Goal: Information Seeking & Learning: Learn about a topic

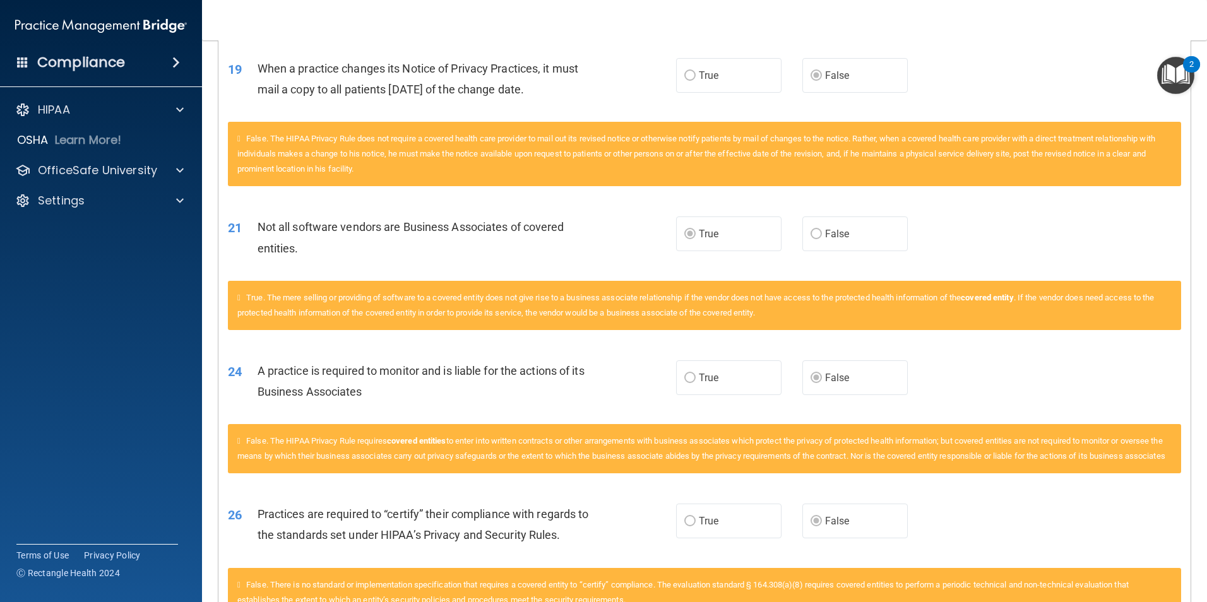
scroll to position [1323, 0]
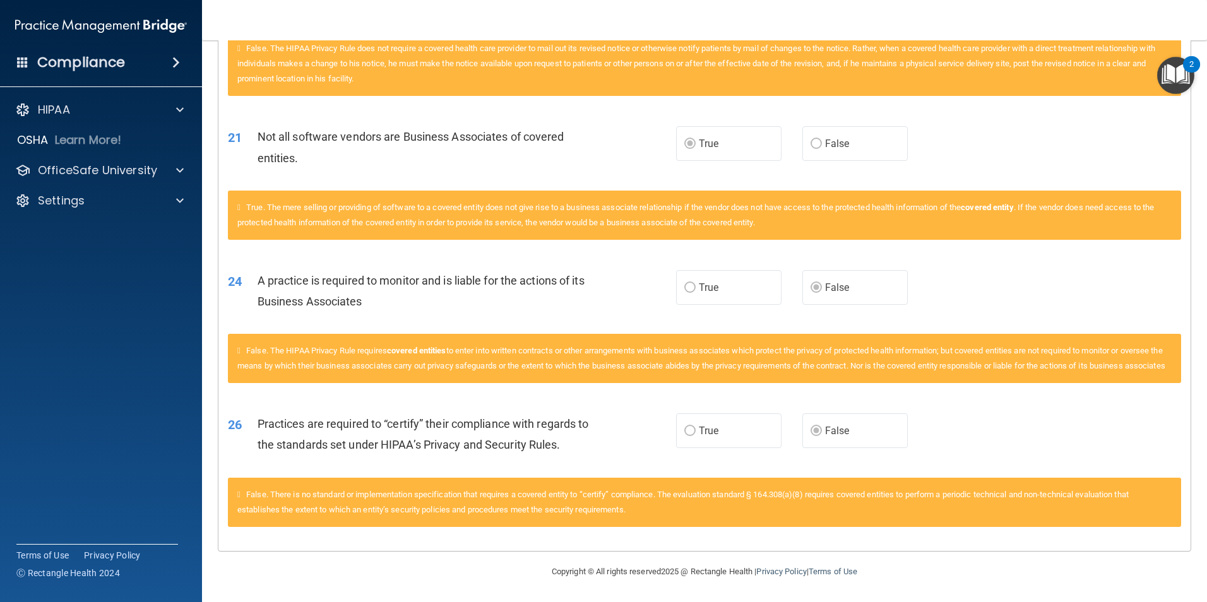
click at [443, 496] on span "False. There is no standard or implementation specification that requires a cov…" at bounding box center [682, 502] width 891 height 25
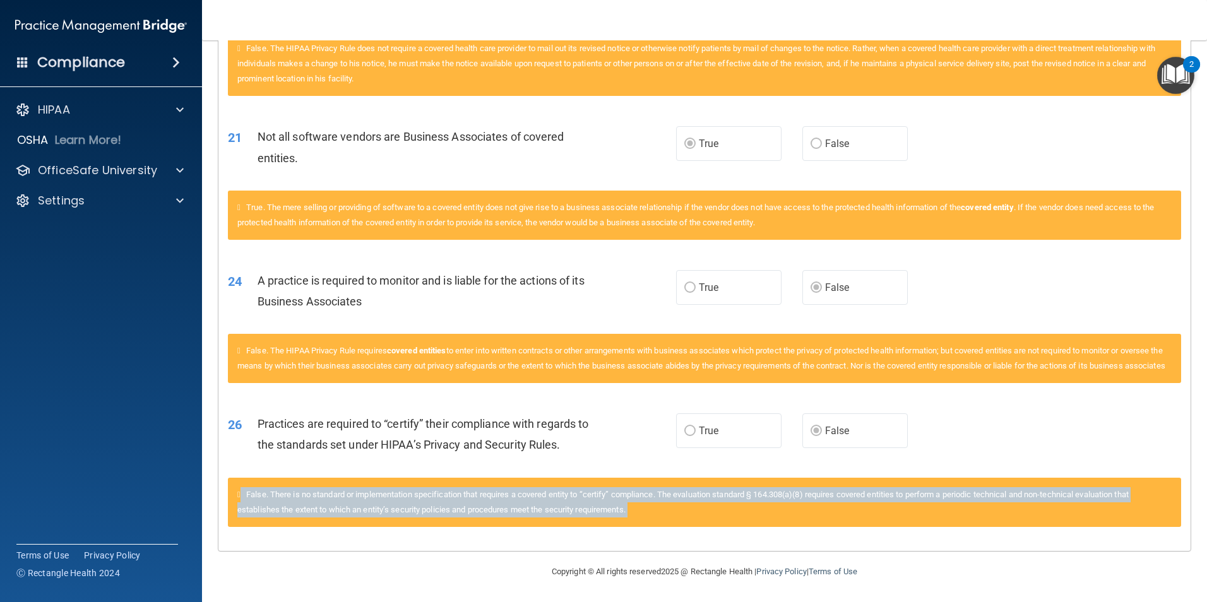
click at [443, 496] on span "False. There is no standard or implementation specification that requires a cov…" at bounding box center [682, 502] width 891 height 25
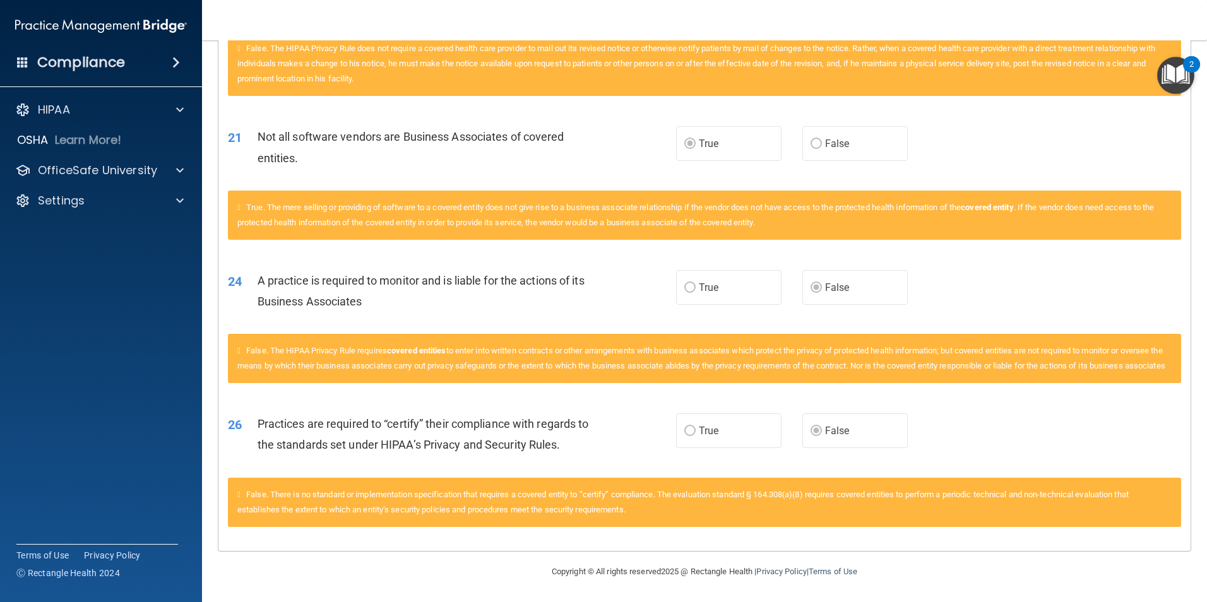
drag, startPoint x: 443, startPoint y: 496, endPoint x: 434, endPoint y: 468, distance: 28.4
click at [434, 468] on div "26 Practices are required to “certify” their compliance with regards to the sta…" at bounding box center [704, 438] width 972 height 80
drag, startPoint x: 434, startPoint y: 468, endPoint x: 402, endPoint y: 440, distance: 42.9
click at [402, 440] on span "Practices are required to “certify” their compliance with regards to the standa…" at bounding box center [423, 434] width 331 height 34
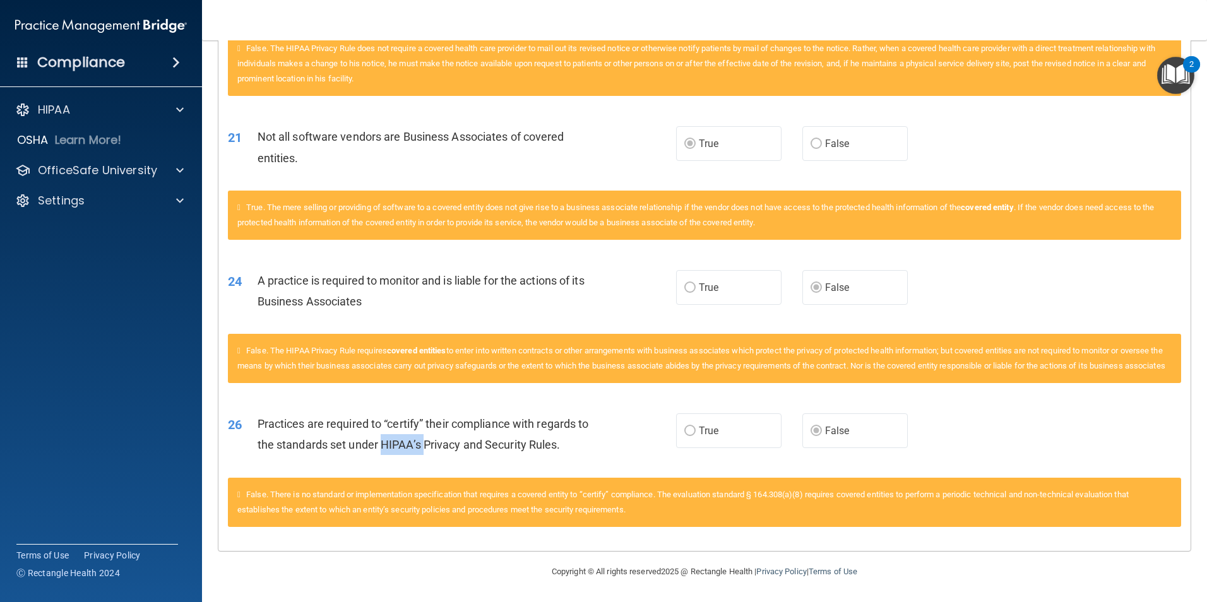
click at [402, 440] on span "Practices are required to “certify” their compliance with regards to the standa…" at bounding box center [423, 434] width 331 height 34
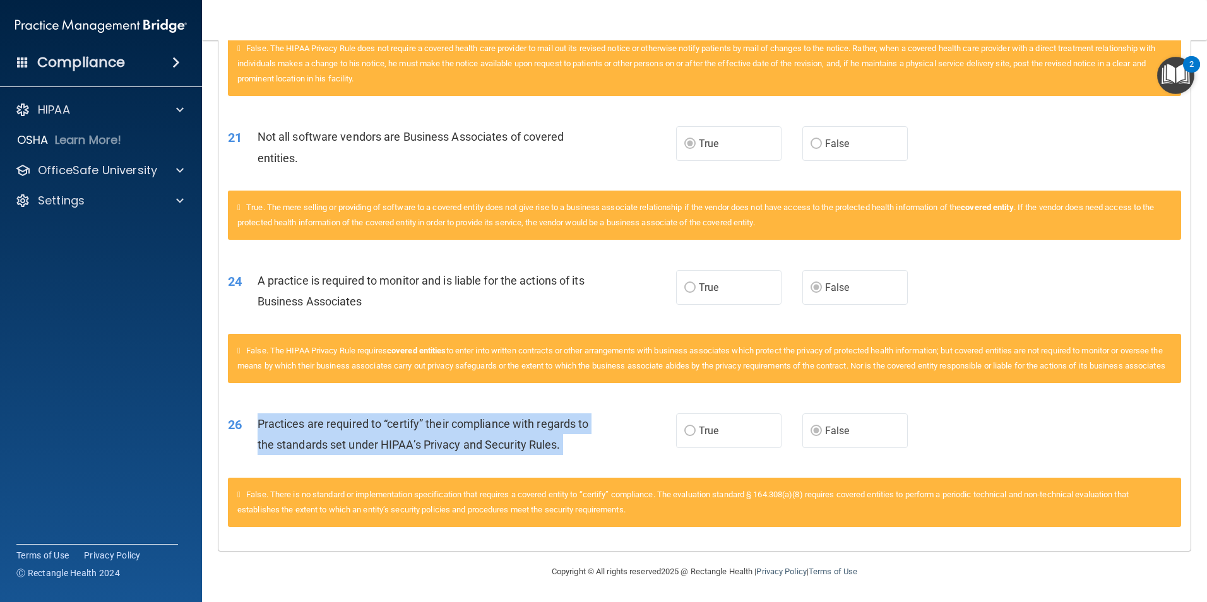
click at [402, 440] on span "Practices are required to “certify” their compliance with regards to the standa…" at bounding box center [423, 434] width 331 height 34
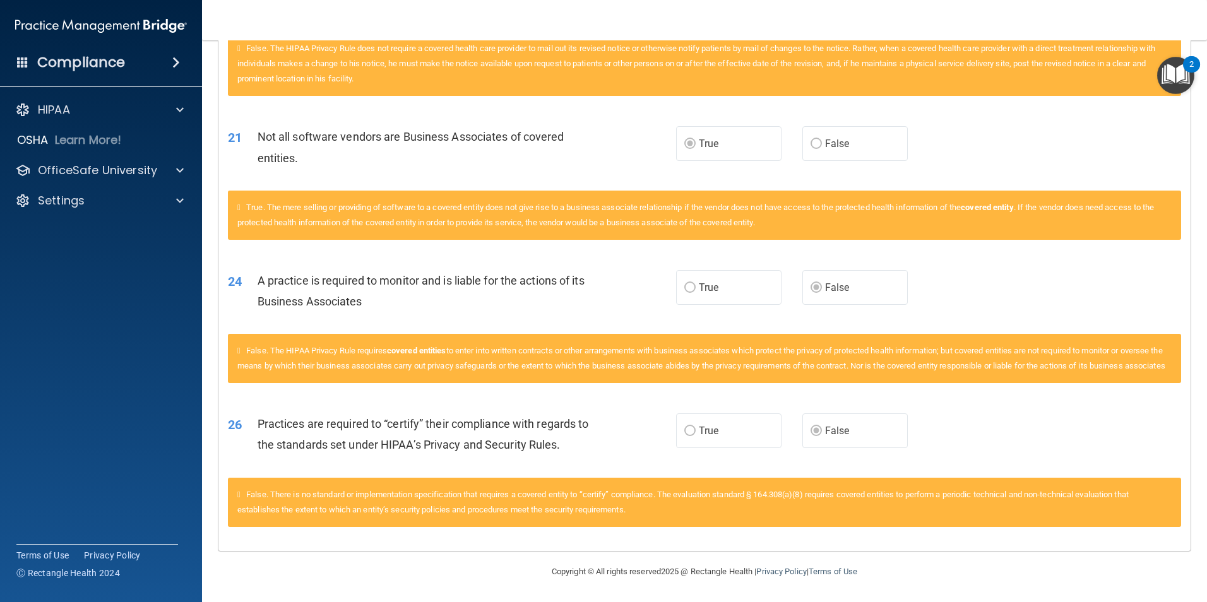
drag, startPoint x: 402, startPoint y: 440, endPoint x: 335, endPoint y: 274, distance: 179.2
click at [335, 274] on div "A practice is required to monitor and is liable for the actions of its Business…" at bounding box center [433, 291] width 350 height 42
drag, startPoint x: 276, startPoint y: 336, endPoint x: 452, endPoint y: 369, distance: 178.7
click at [452, 369] on div "False. The HIPAA Privacy Rule requires covered entities to enter into written c…" at bounding box center [704, 358] width 953 height 49
drag, startPoint x: 452, startPoint y: 369, endPoint x: 380, endPoint y: 404, distance: 79.9
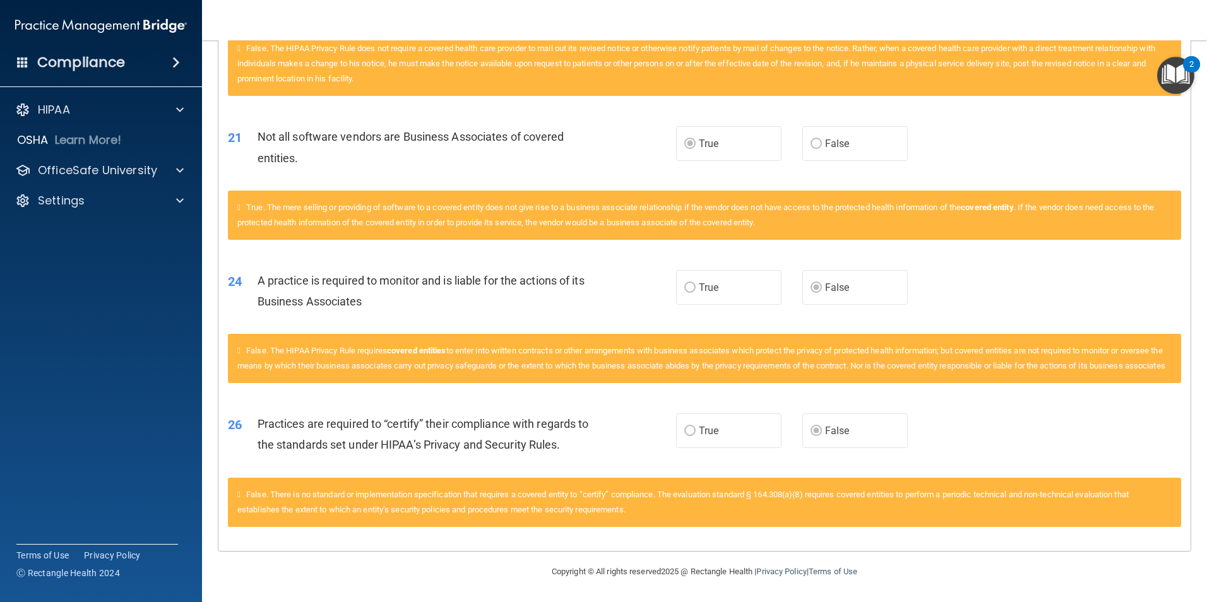
click at [379, 404] on div "26 Practices are required to “certify” their compliance with regards to the sta…" at bounding box center [704, 438] width 972 height 80
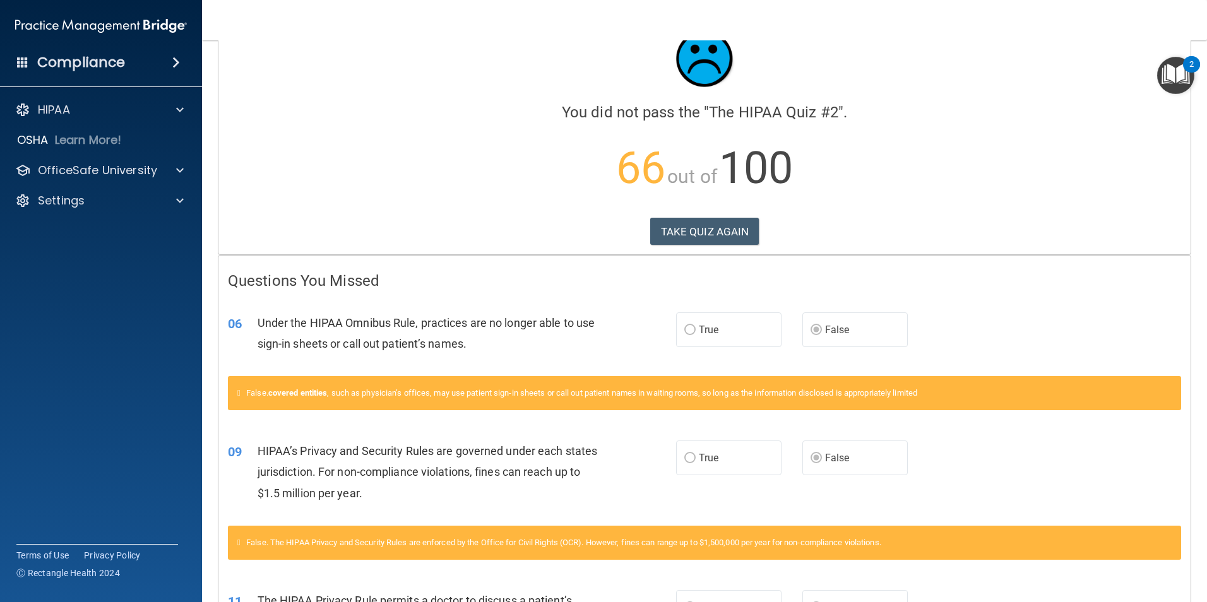
scroll to position [63, 0]
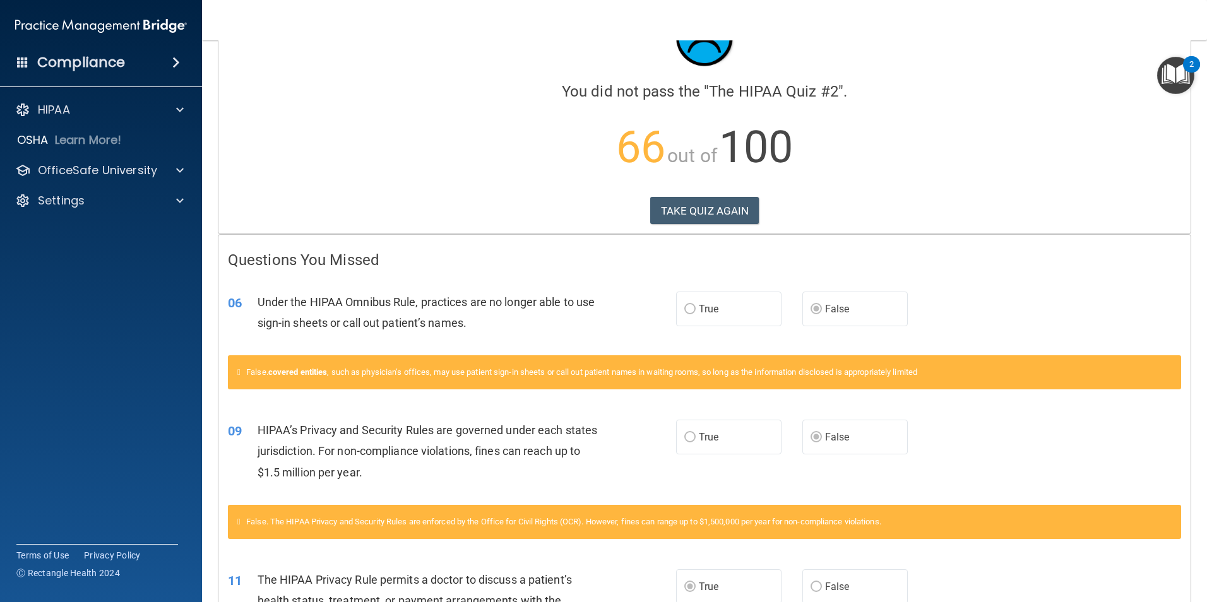
click at [827, 314] on span "False" at bounding box center [837, 309] width 25 height 12
click at [573, 376] on span "False. covered entities , such as physician’s offices, may use patient sign-in …" at bounding box center [581, 371] width 671 height 9
click at [446, 298] on span "Under the HIPAA Omnibus Rule, practices are no longer able to use sign-in sheet…" at bounding box center [427, 312] width 338 height 34
click at [446, 297] on span "Under the HIPAA Omnibus Rule, practices are no longer able to use sign-in sheet…" at bounding box center [427, 312] width 338 height 34
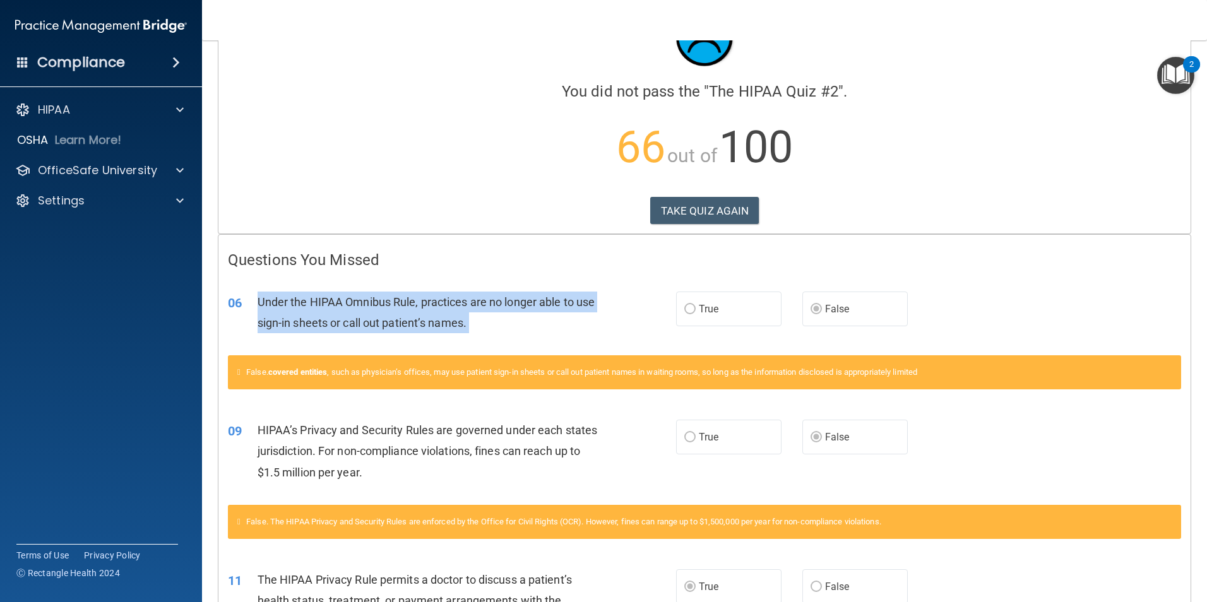
click at [446, 297] on span "Under the HIPAA Omnibus Rule, practices are no longer able to use sign-in sheet…" at bounding box center [427, 312] width 338 height 34
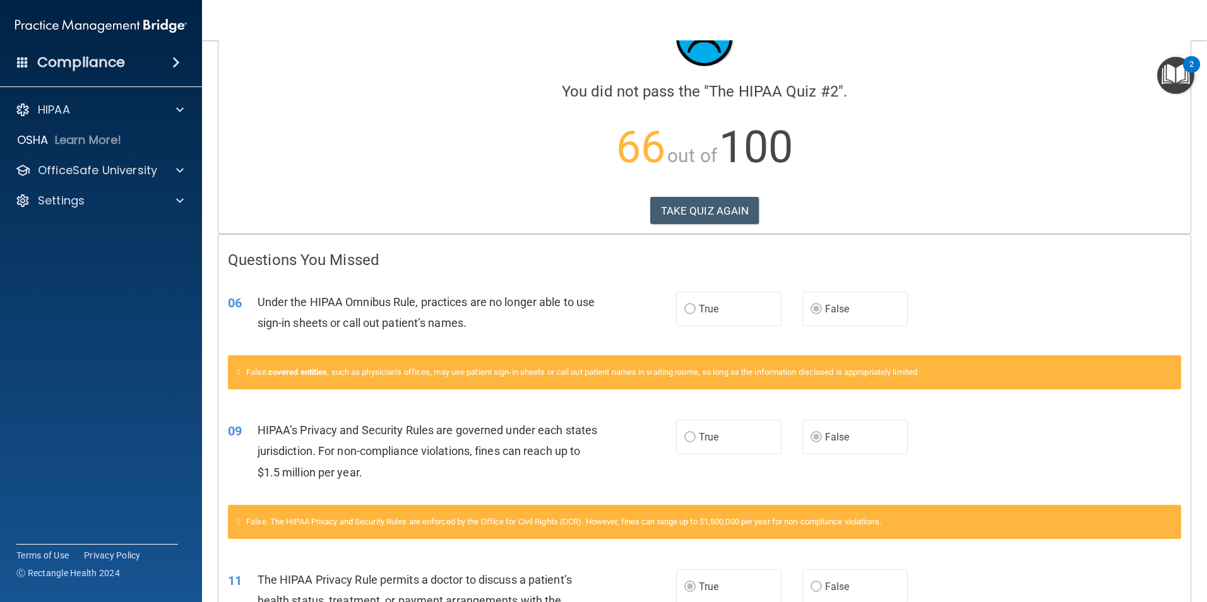
drag, startPoint x: 446, startPoint y: 297, endPoint x: 388, endPoint y: 244, distance: 77.8
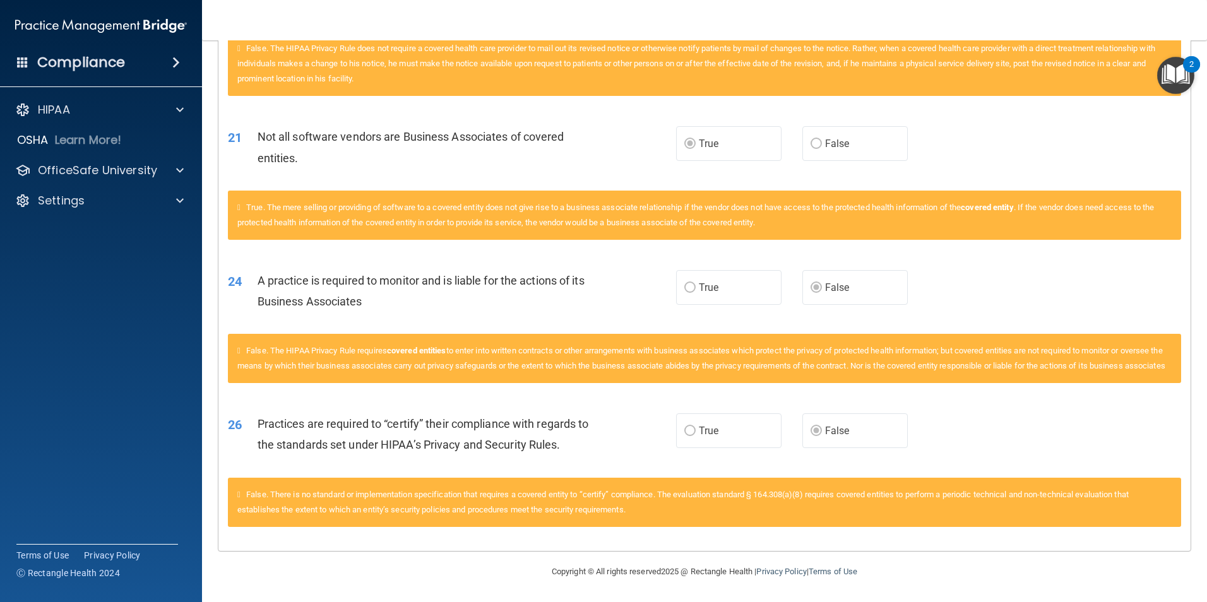
scroll to position [1323, 0]
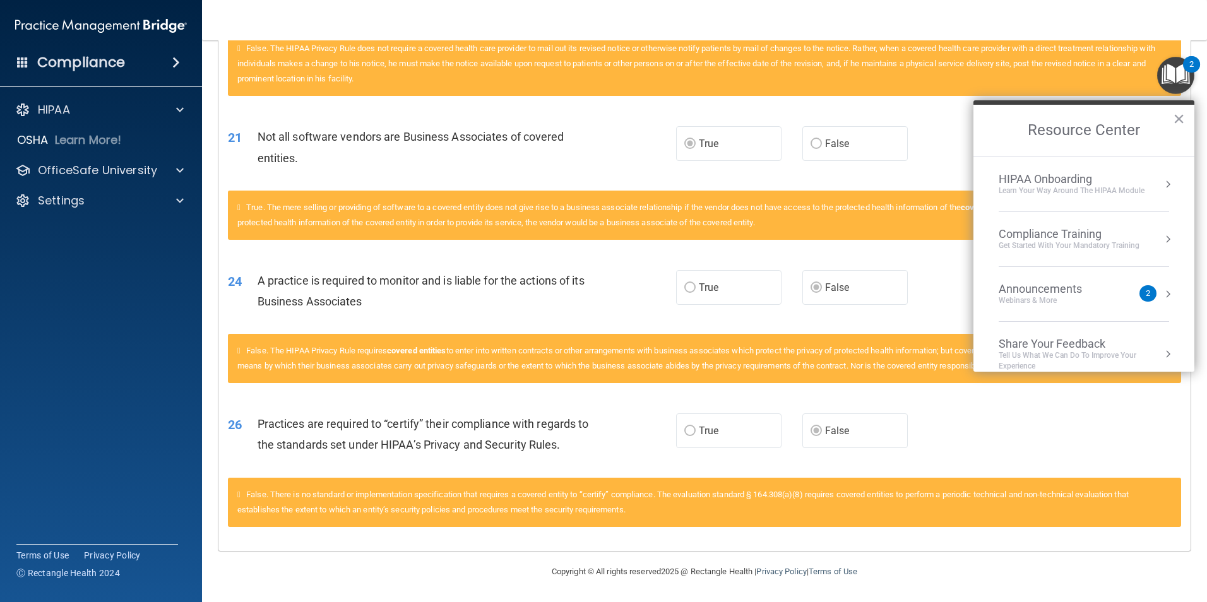
click at [1176, 112] on button "×" at bounding box center [1179, 119] width 12 height 20
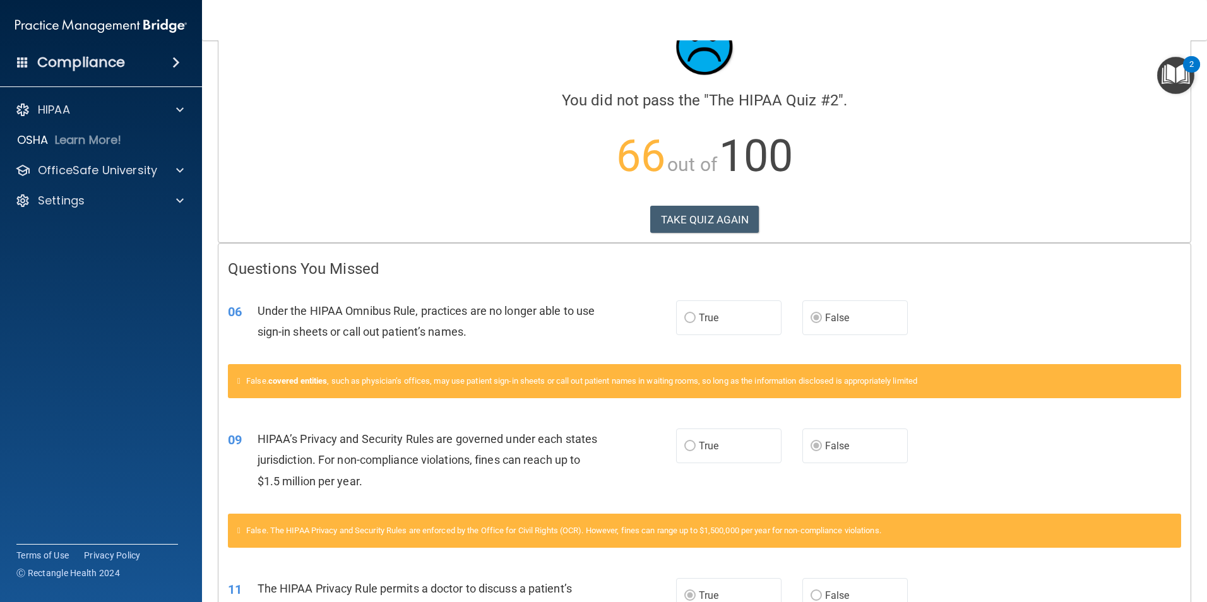
scroll to position [0, 0]
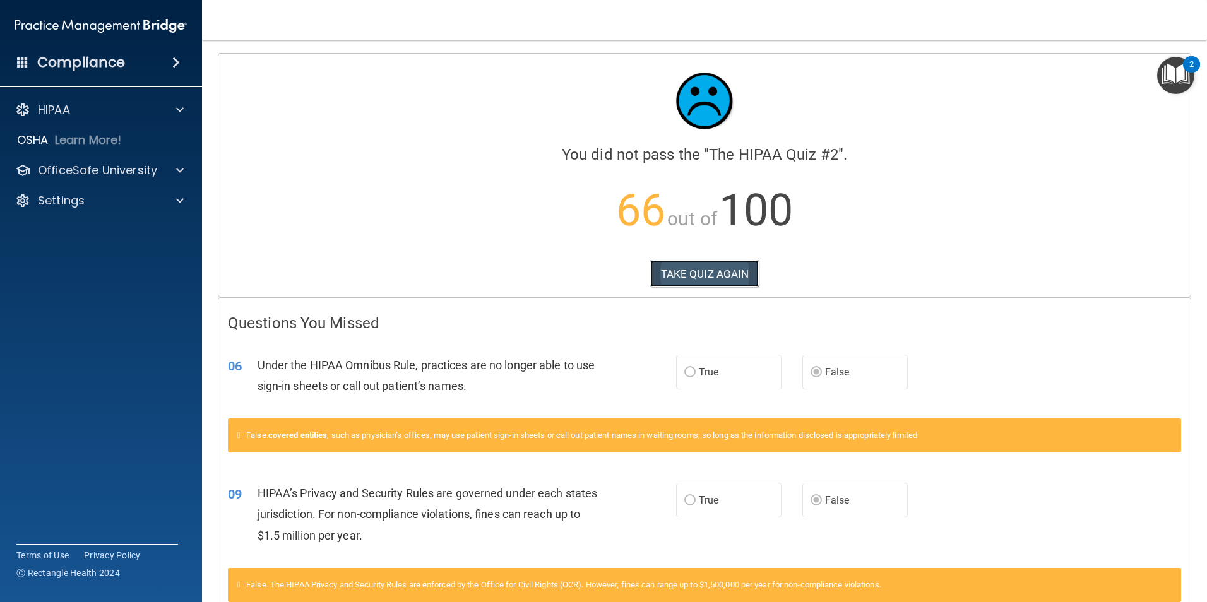
click at [727, 270] on button "TAKE QUIZ AGAIN" at bounding box center [704, 274] width 109 height 28
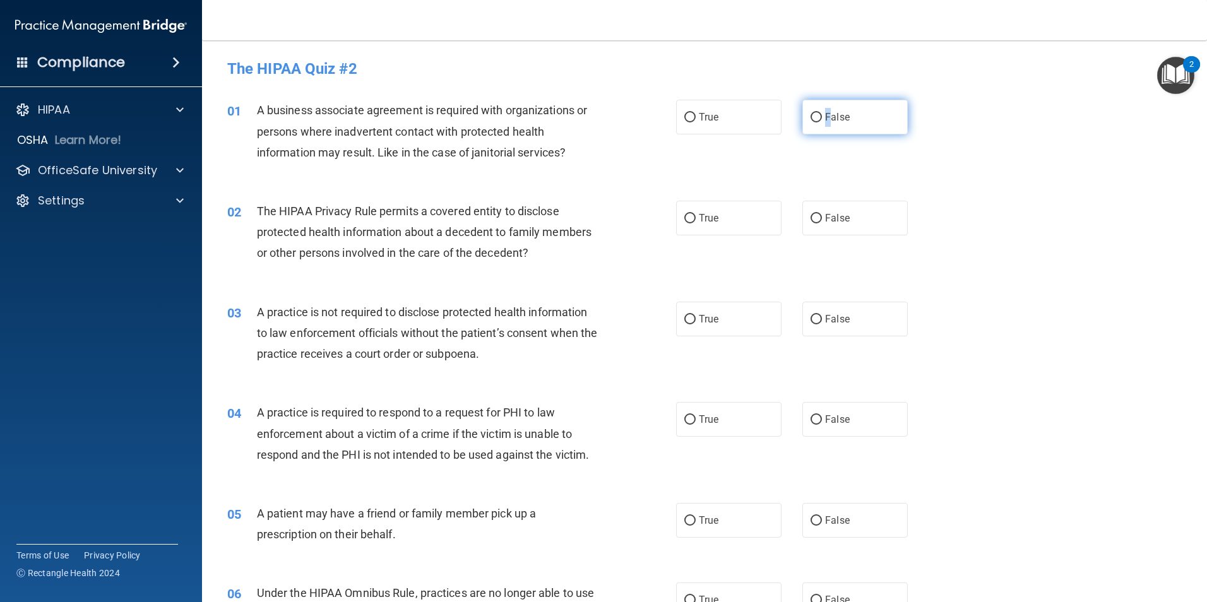
click at [825, 118] on span "False" at bounding box center [837, 117] width 25 height 12
click at [814, 116] on input "False" at bounding box center [816, 117] width 11 height 9
radio input "true"
click at [416, 235] on span "The HIPAA Privacy Rule permits a covered entity to disclose protected health in…" at bounding box center [424, 232] width 335 height 55
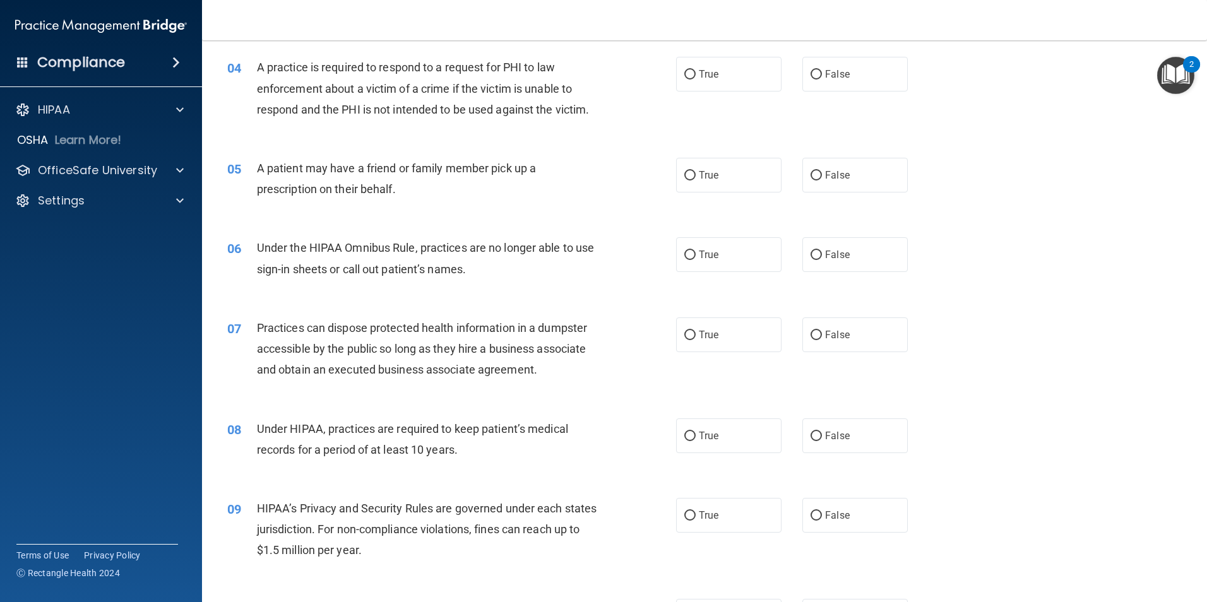
scroll to position [316, 0]
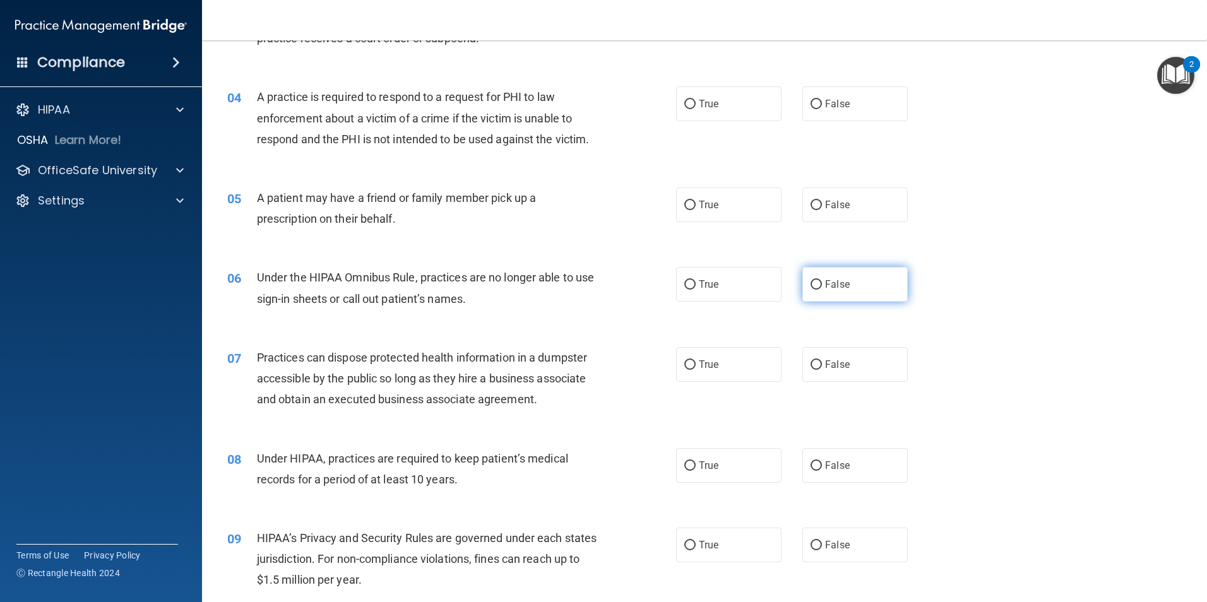
click at [811, 281] on input "False" at bounding box center [816, 284] width 11 height 9
radio input "true"
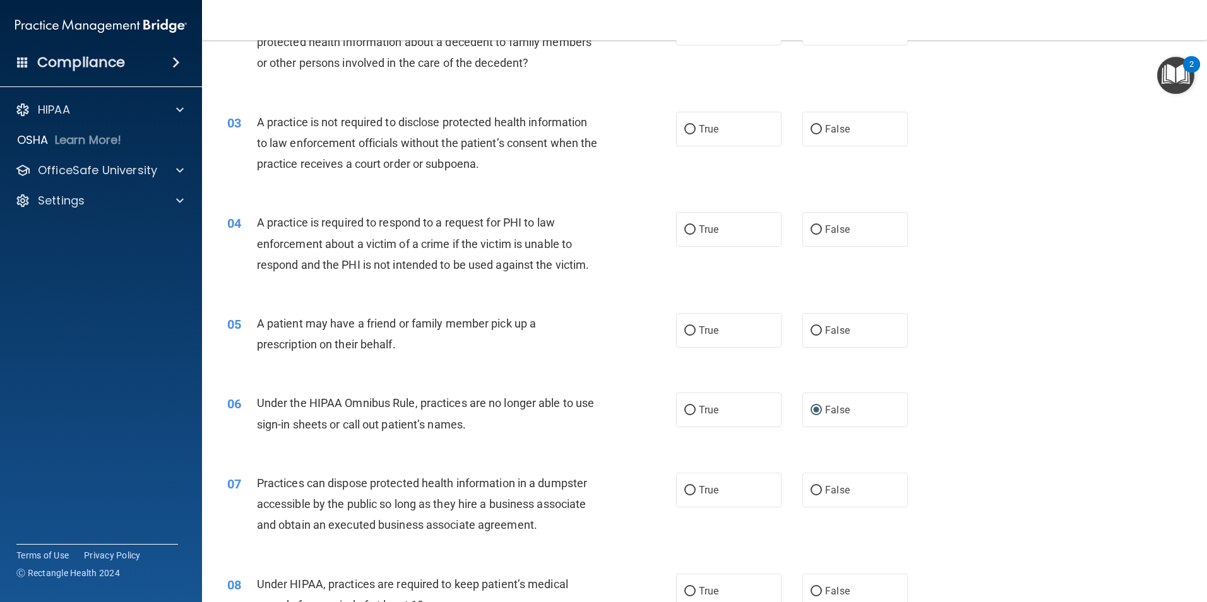
scroll to position [189, 0]
click at [689, 325] on label "True" at bounding box center [728, 331] width 105 height 35
click at [689, 327] on input "True" at bounding box center [689, 331] width 11 height 9
radio input "true"
click at [693, 236] on label "True" at bounding box center [728, 230] width 105 height 35
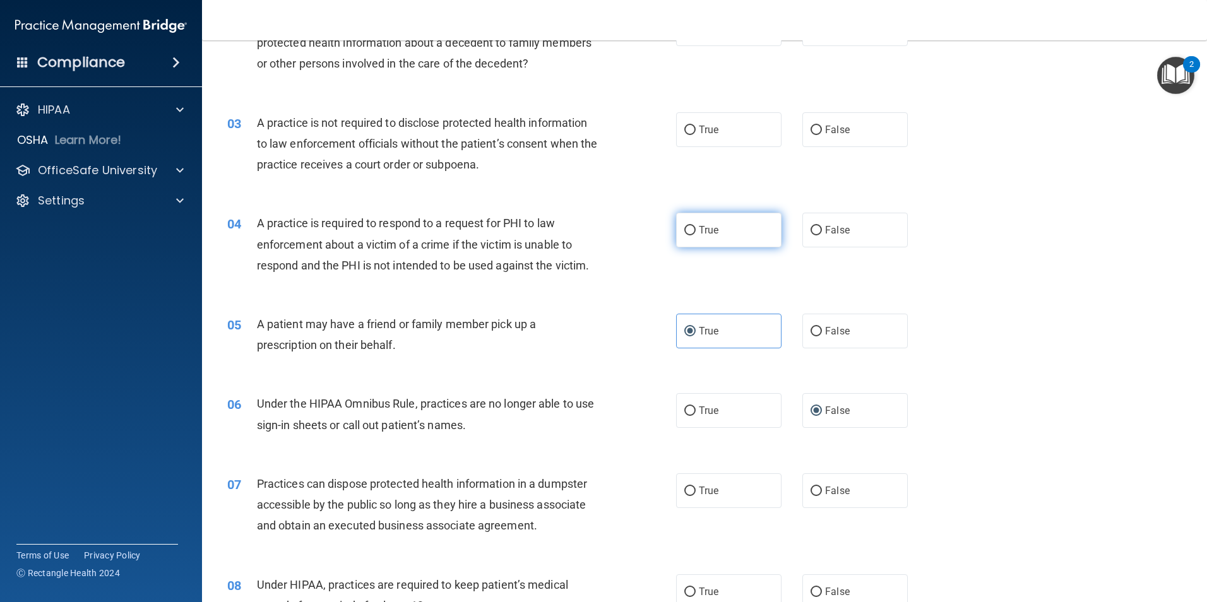
click at [693, 235] on input "True" at bounding box center [689, 230] width 11 height 9
radio input "true"
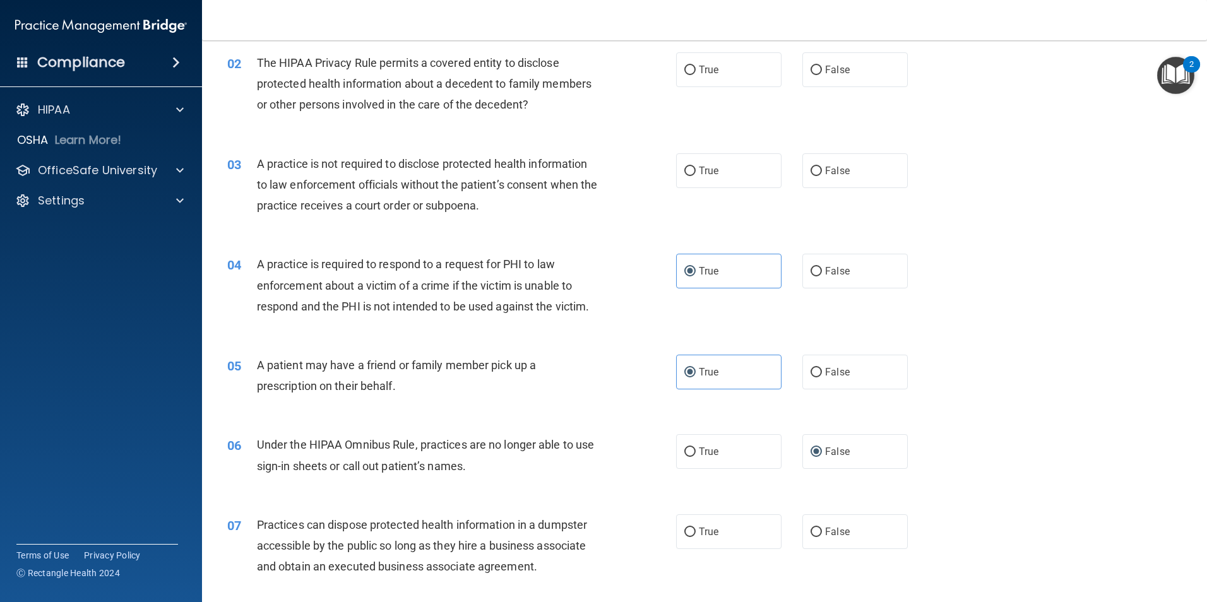
scroll to position [126, 0]
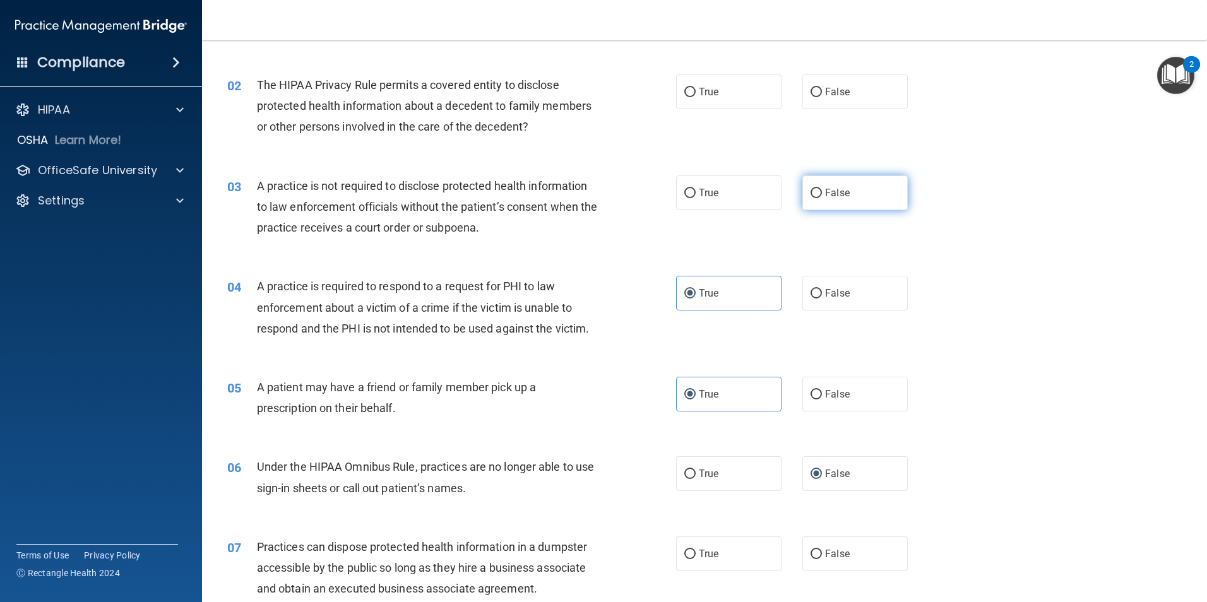
click at [811, 191] on input "False" at bounding box center [816, 193] width 11 height 9
radio input "true"
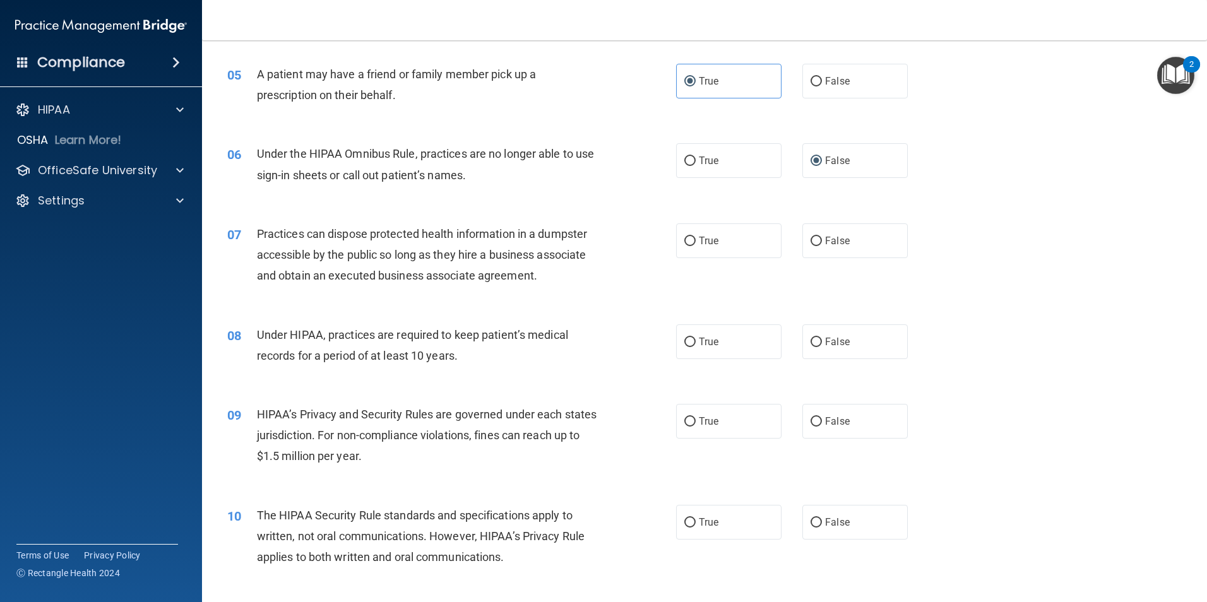
scroll to position [442, 0]
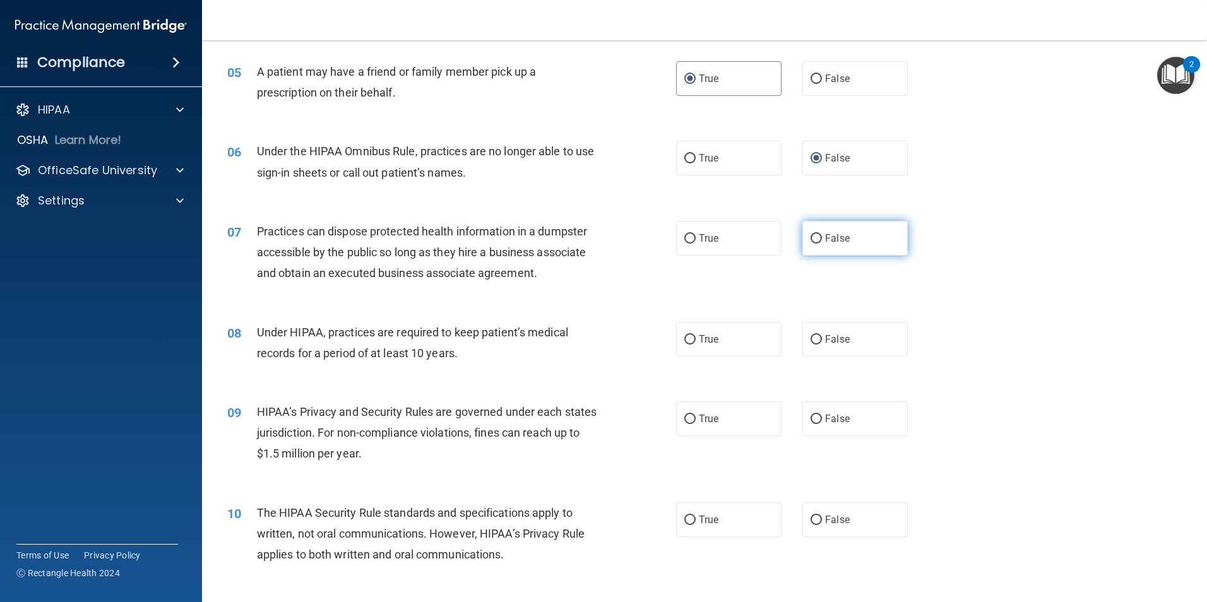
click at [816, 240] on label "False" at bounding box center [854, 238] width 105 height 35
click at [816, 240] on input "False" at bounding box center [816, 238] width 11 height 9
radio input "true"
click at [811, 338] on input "False" at bounding box center [816, 339] width 11 height 9
radio input "true"
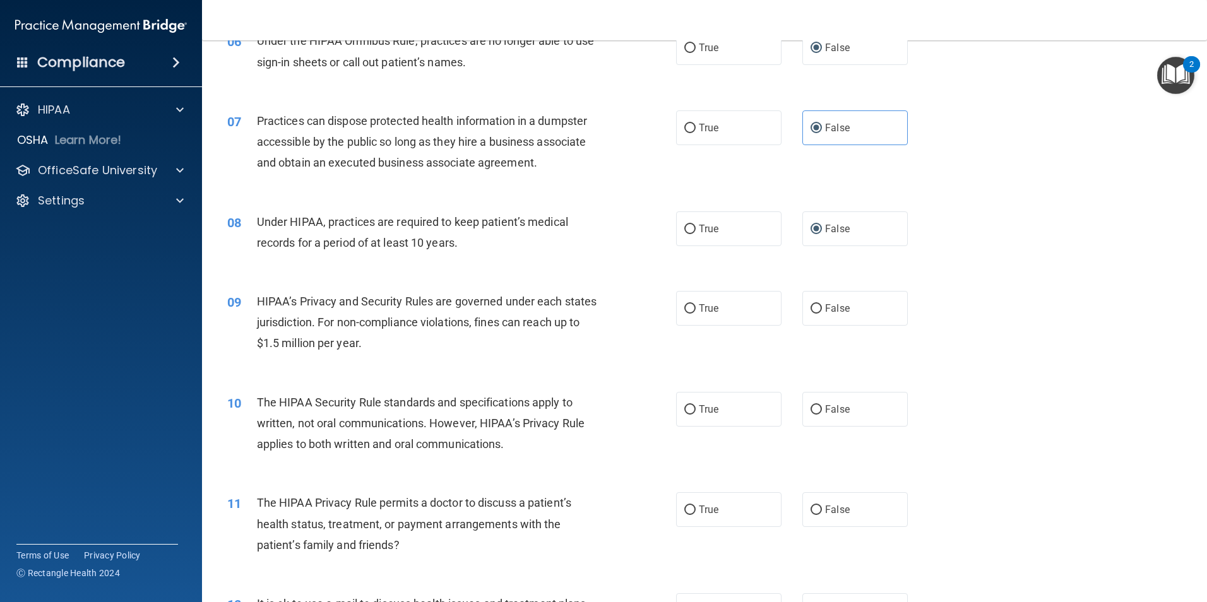
scroll to position [568, 0]
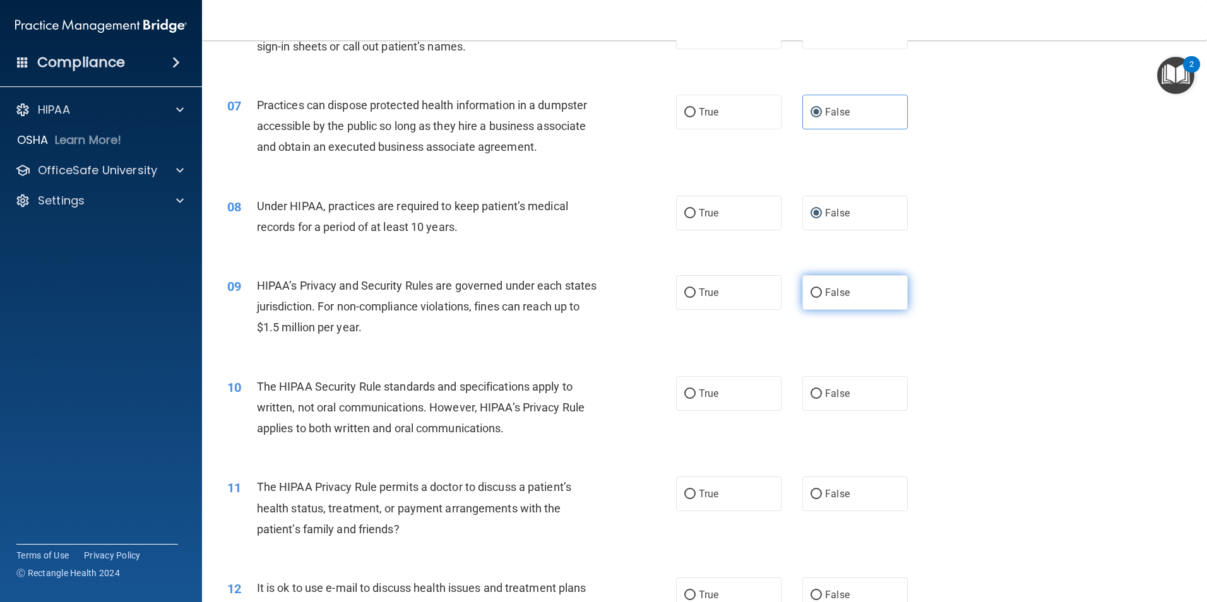
click at [825, 290] on span "False" at bounding box center [837, 293] width 25 height 12
click at [822, 290] on input "False" at bounding box center [816, 292] width 11 height 9
radio input "true"
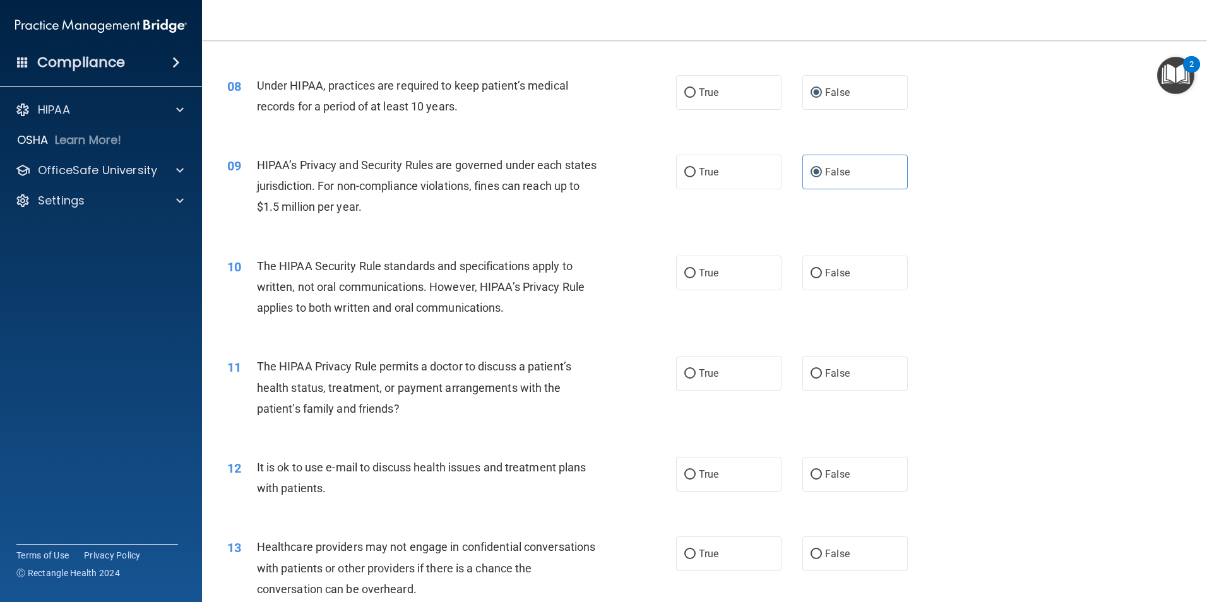
scroll to position [694, 0]
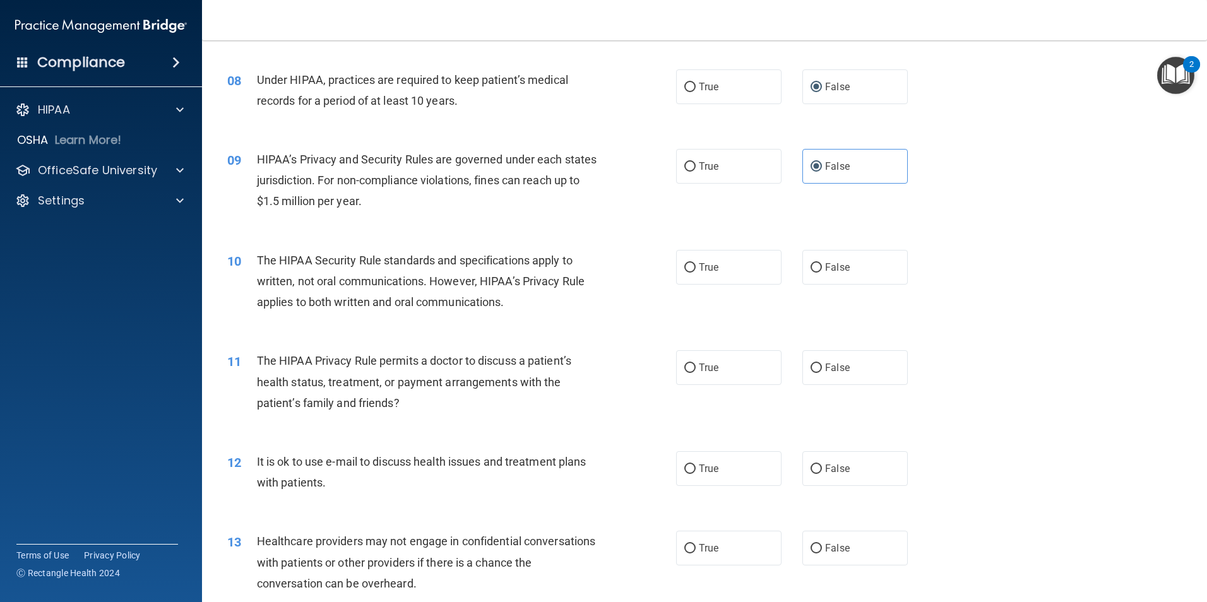
click at [654, 268] on div "10 The HIPAA Security Rule standards and specifications apply to written, not o…" at bounding box center [451, 284] width 487 height 69
click at [691, 270] on input "True" at bounding box center [689, 267] width 11 height 9
radio input "true"
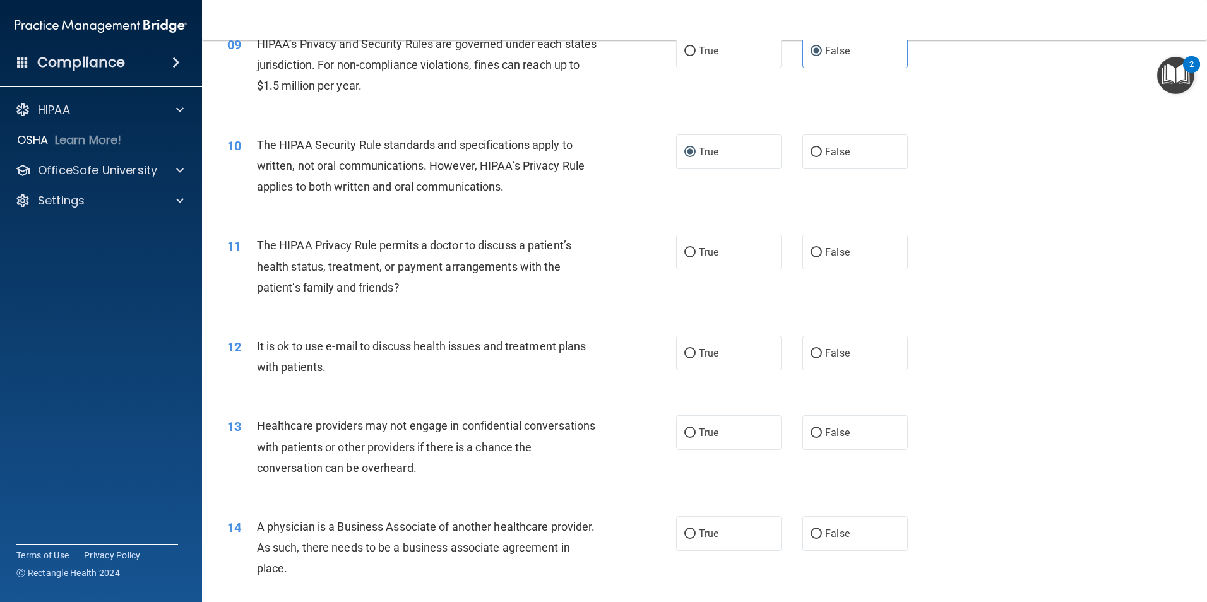
scroll to position [821, 0]
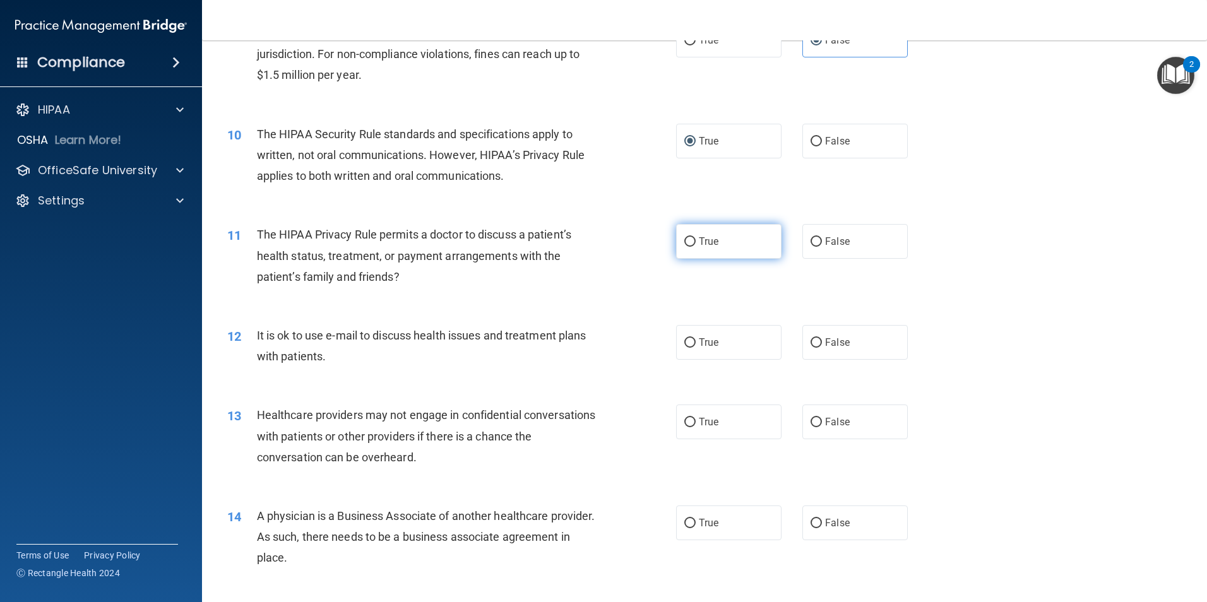
click at [699, 245] on span "True" at bounding box center [709, 241] width 20 height 12
click at [696, 245] on input "True" at bounding box center [689, 241] width 11 height 9
radio input "true"
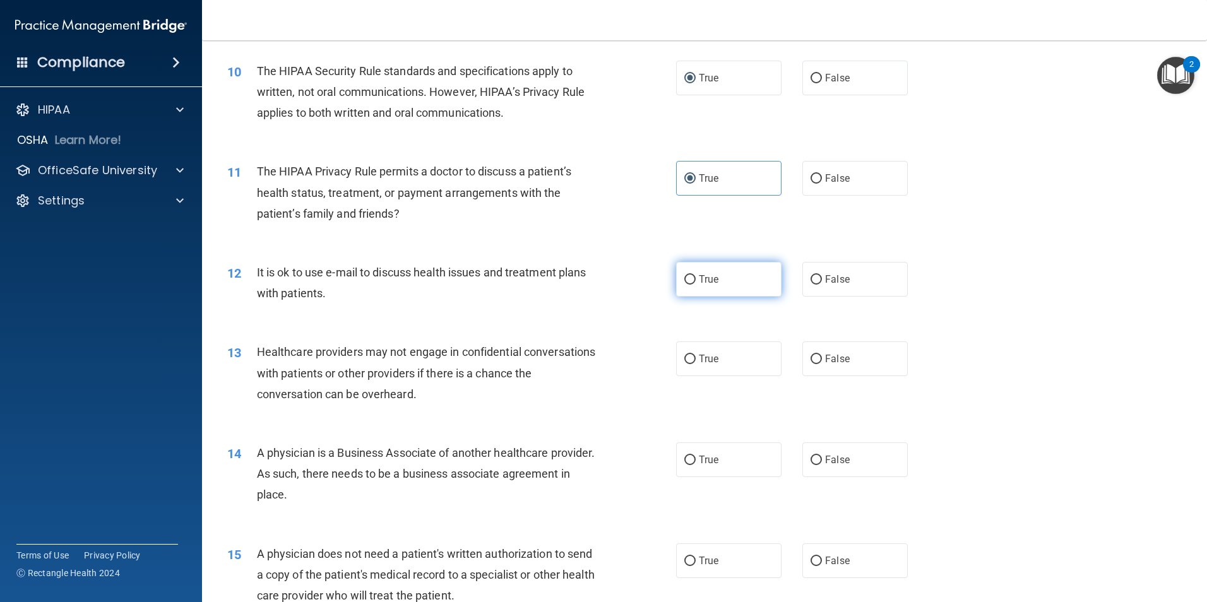
click at [710, 281] on span "True" at bounding box center [709, 279] width 20 height 12
click at [696, 281] on input "True" at bounding box center [689, 279] width 11 height 9
radio input "true"
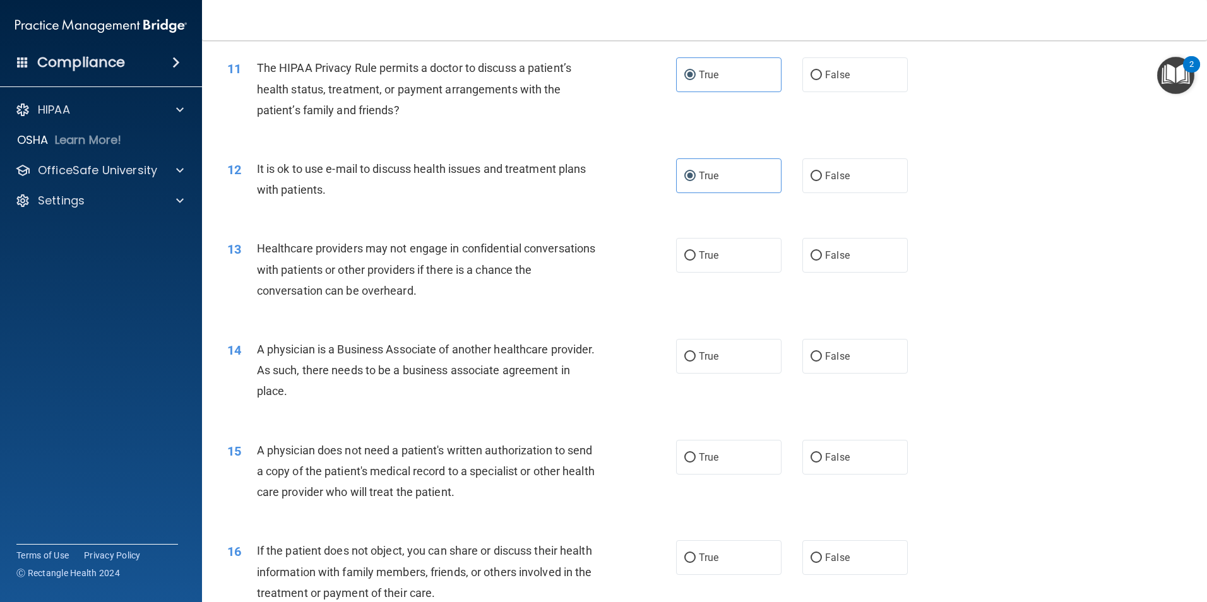
scroll to position [1010, 0]
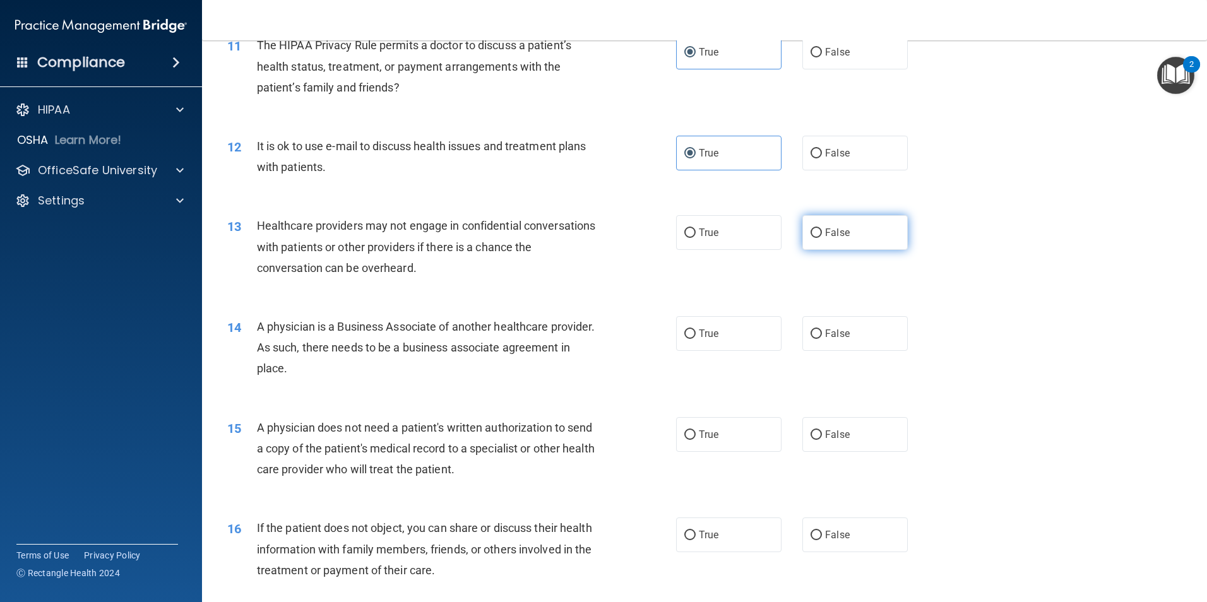
click at [802, 229] on label "False" at bounding box center [854, 232] width 105 height 35
click at [811, 229] on input "False" at bounding box center [816, 233] width 11 height 9
radio input "true"
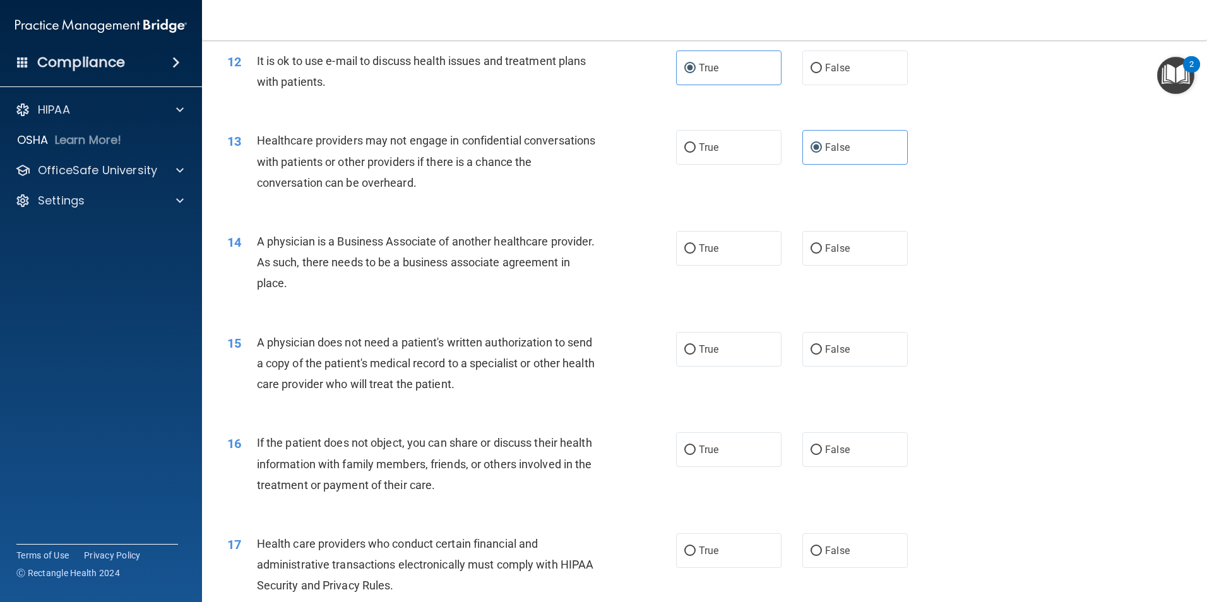
scroll to position [1136, 0]
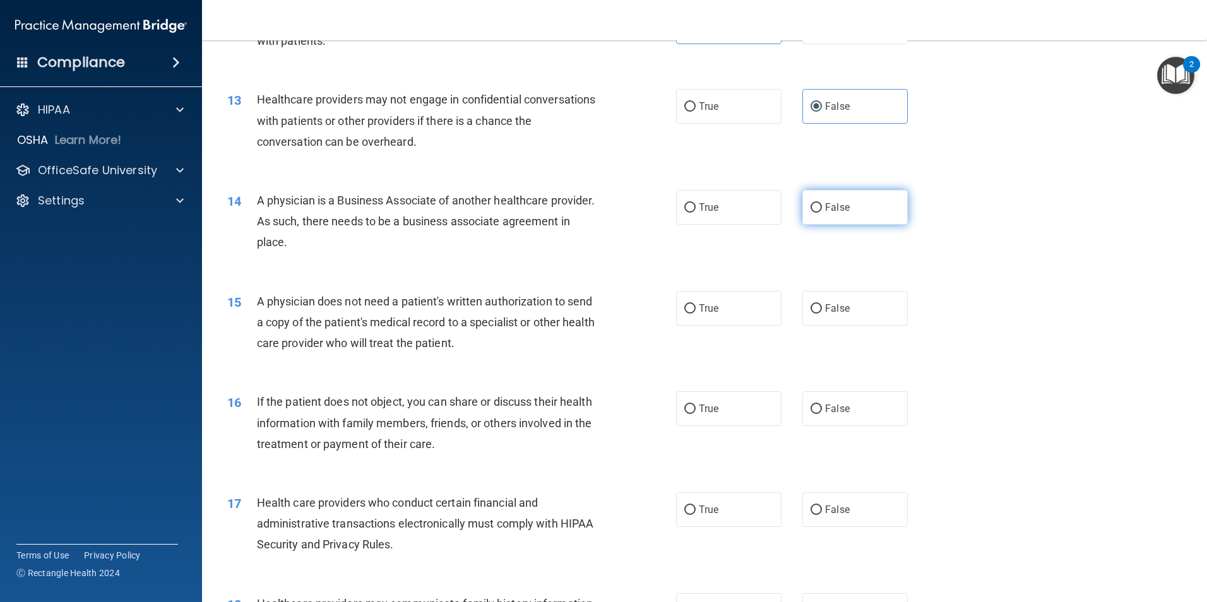
click at [825, 211] on span "False" at bounding box center [837, 207] width 25 height 12
click at [819, 211] on input "False" at bounding box center [816, 207] width 11 height 9
radio input "true"
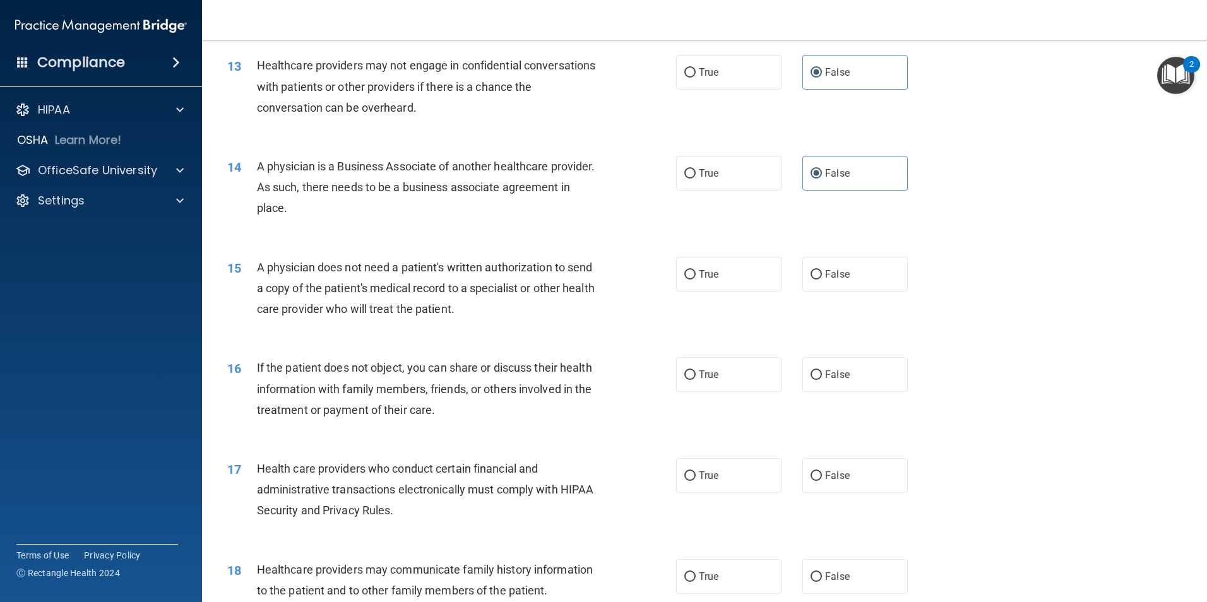
scroll to position [1263, 0]
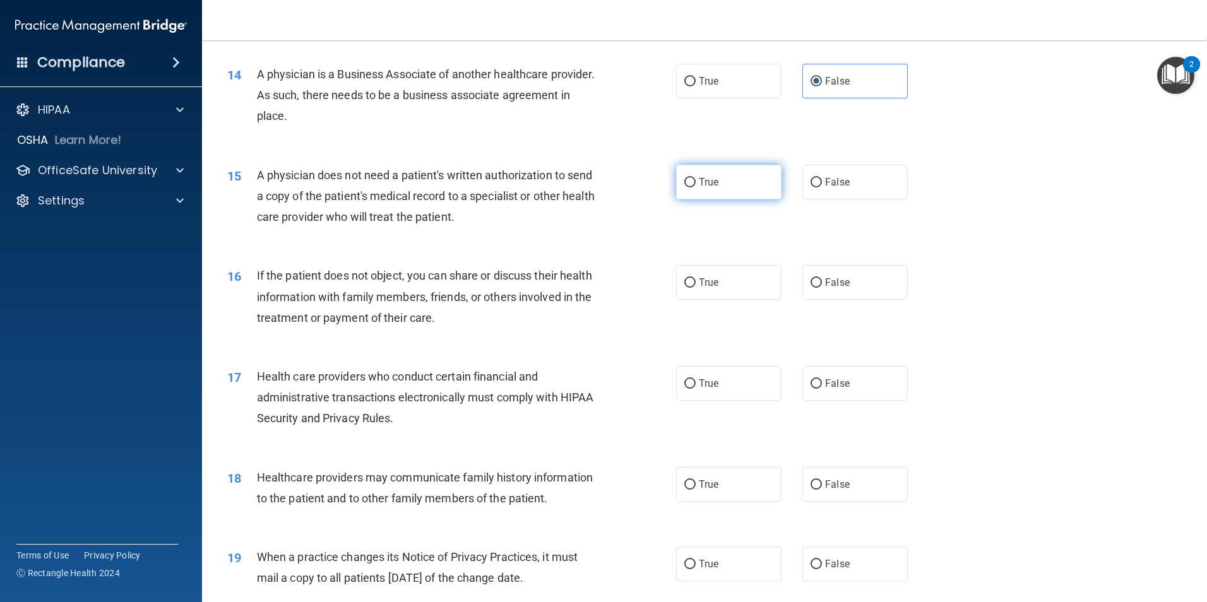
click at [699, 185] on span "True" at bounding box center [709, 182] width 20 height 12
click at [696, 185] on input "True" at bounding box center [689, 182] width 11 height 9
radio input "true"
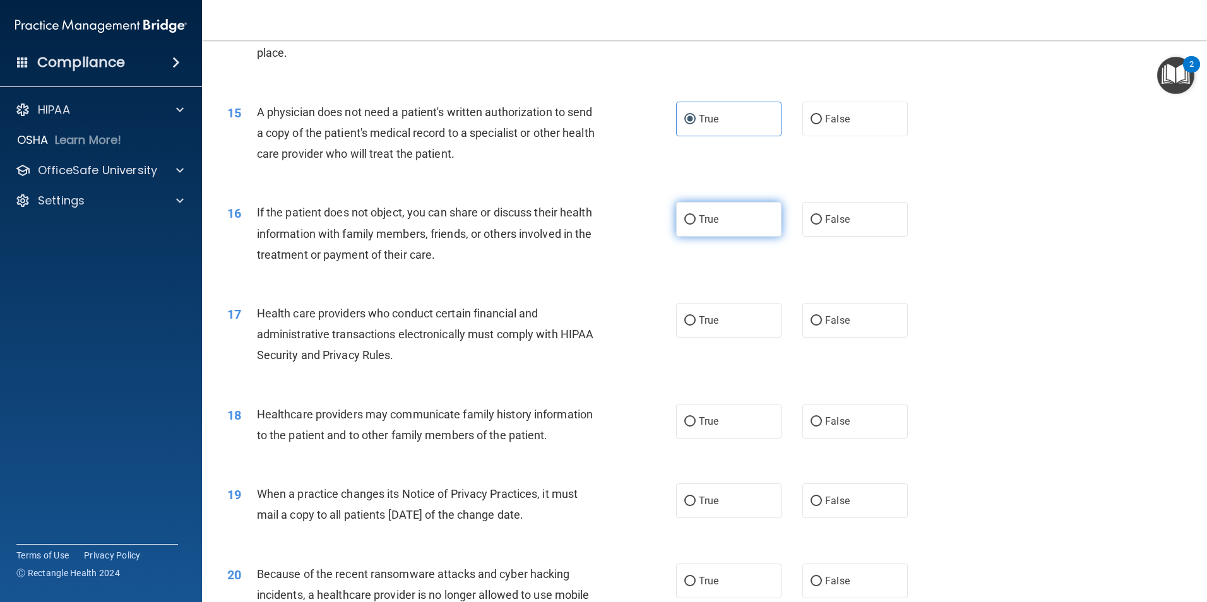
click at [678, 215] on label "True" at bounding box center [728, 219] width 105 height 35
click at [684, 215] on input "True" at bounding box center [689, 219] width 11 height 9
radio input "true"
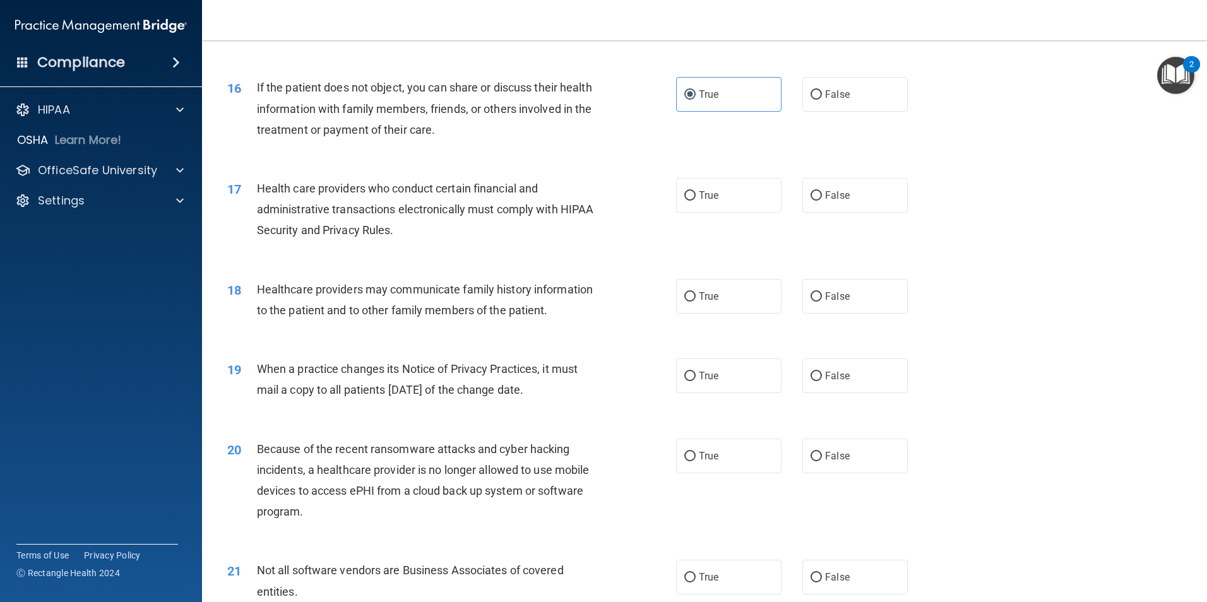
scroll to position [1452, 0]
click at [677, 190] on label "True" at bounding box center [728, 194] width 105 height 35
click at [684, 190] on input "True" at bounding box center [689, 194] width 11 height 9
radio input "true"
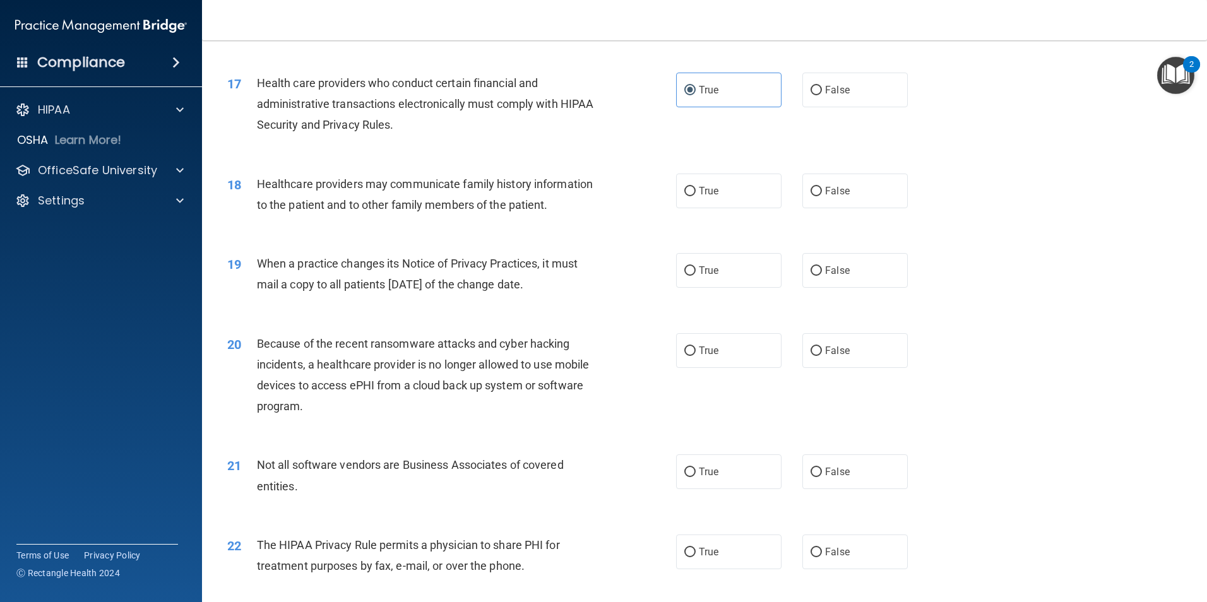
scroll to position [1578, 0]
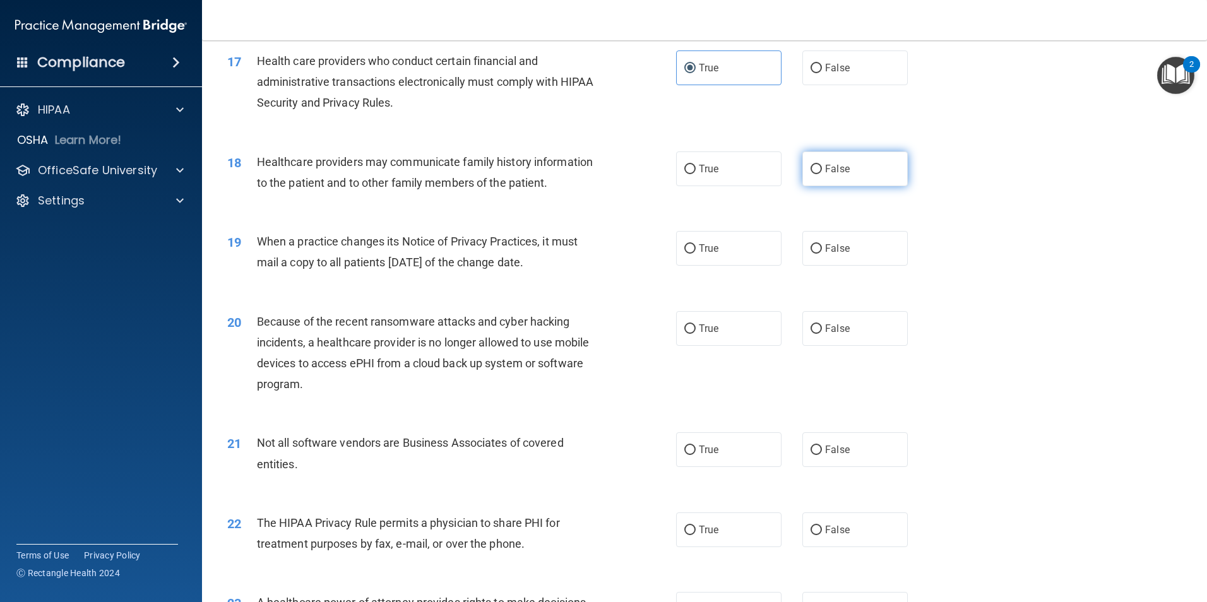
click at [825, 170] on span "False" at bounding box center [837, 169] width 25 height 12
click at [822, 170] on input "False" at bounding box center [816, 169] width 11 height 9
radio input "true"
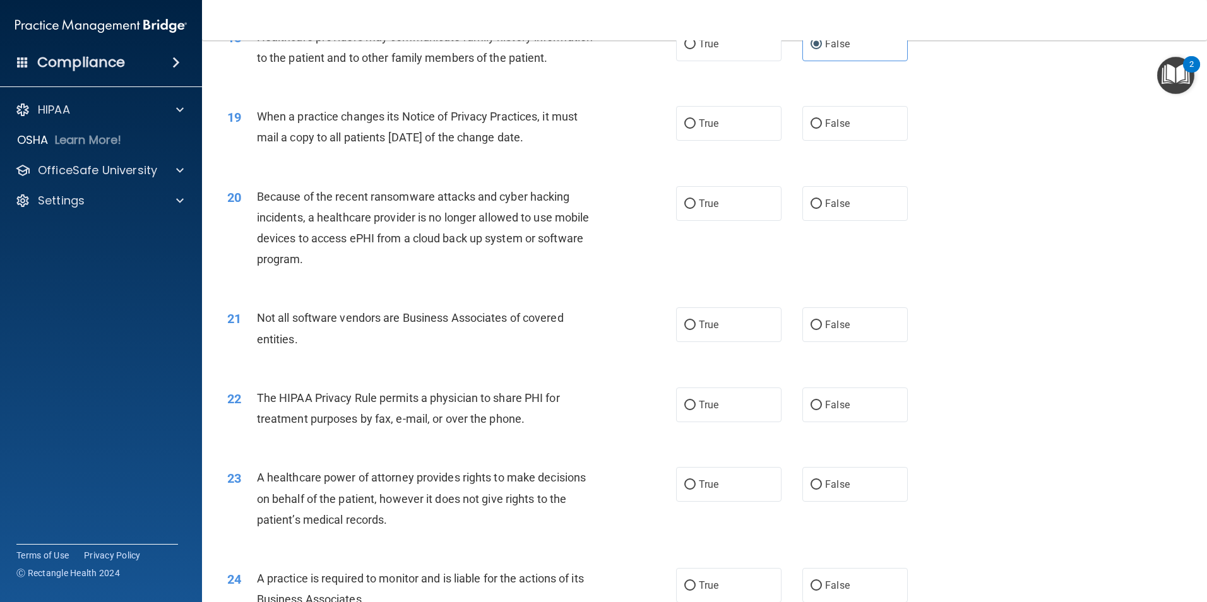
scroll to position [1704, 0]
click at [811, 121] on input "False" at bounding box center [816, 122] width 11 height 9
radio input "true"
click at [685, 331] on label "True" at bounding box center [728, 323] width 105 height 35
click at [685, 329] on input "True" at bounding box center [689, 323] width 11 height 9
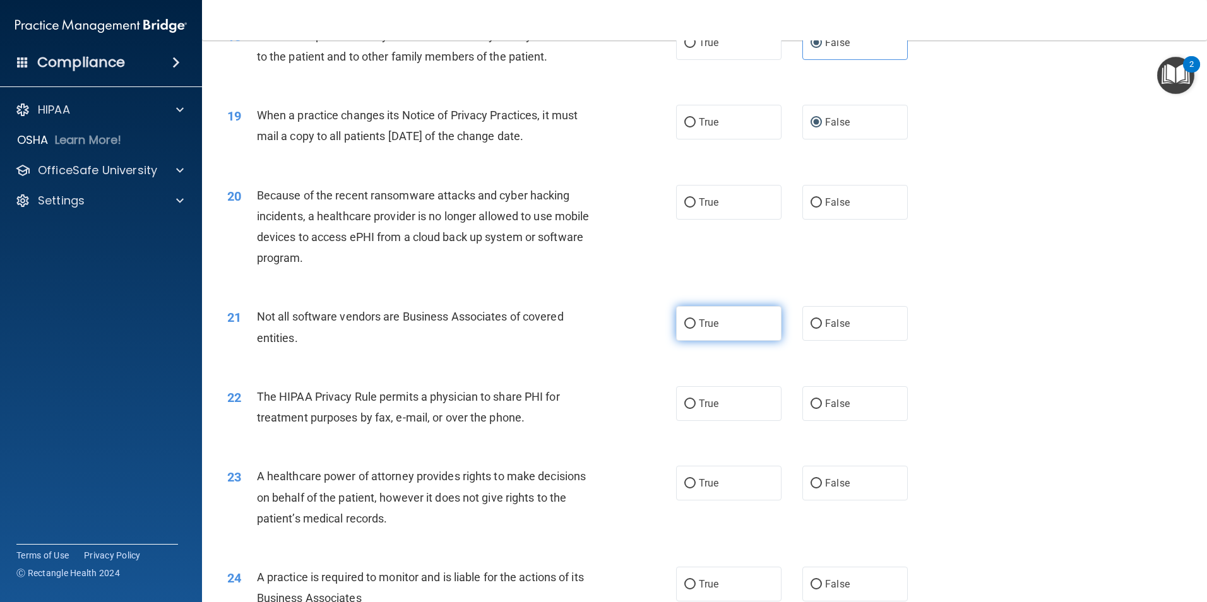
radio input "true"
click at [825, 199] on span "False" at bounding box center [837, 202] width 25 height 12
click at [822, 199] on input "False" at bounding box center [816, 202] width 11 height 9
radio input "true"
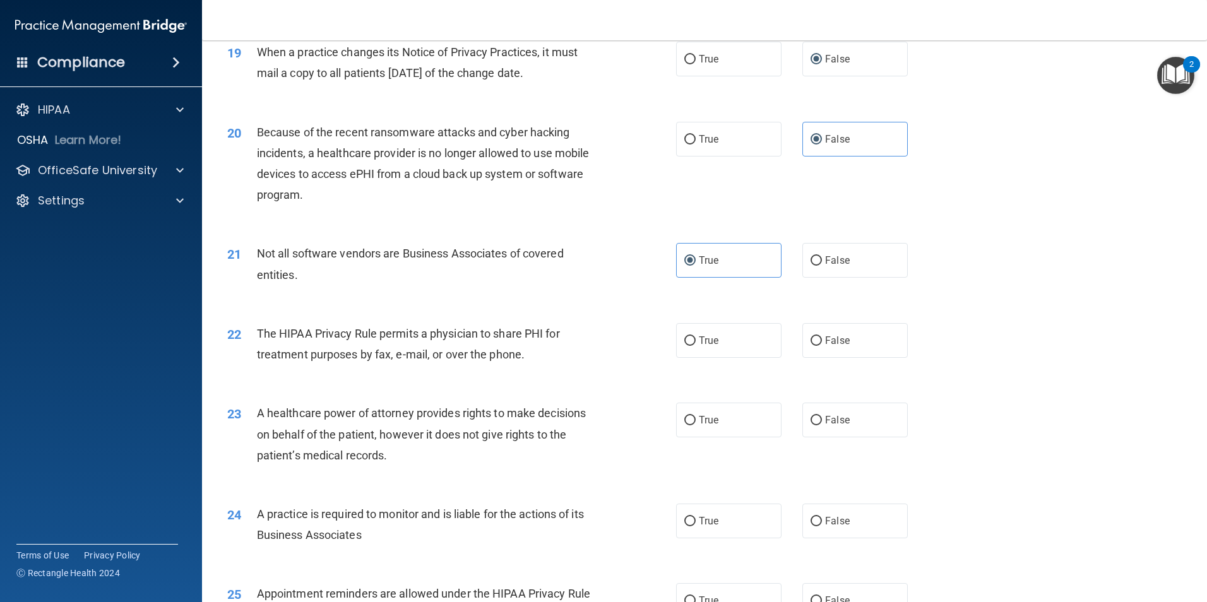
scroll to position [1831, 0]
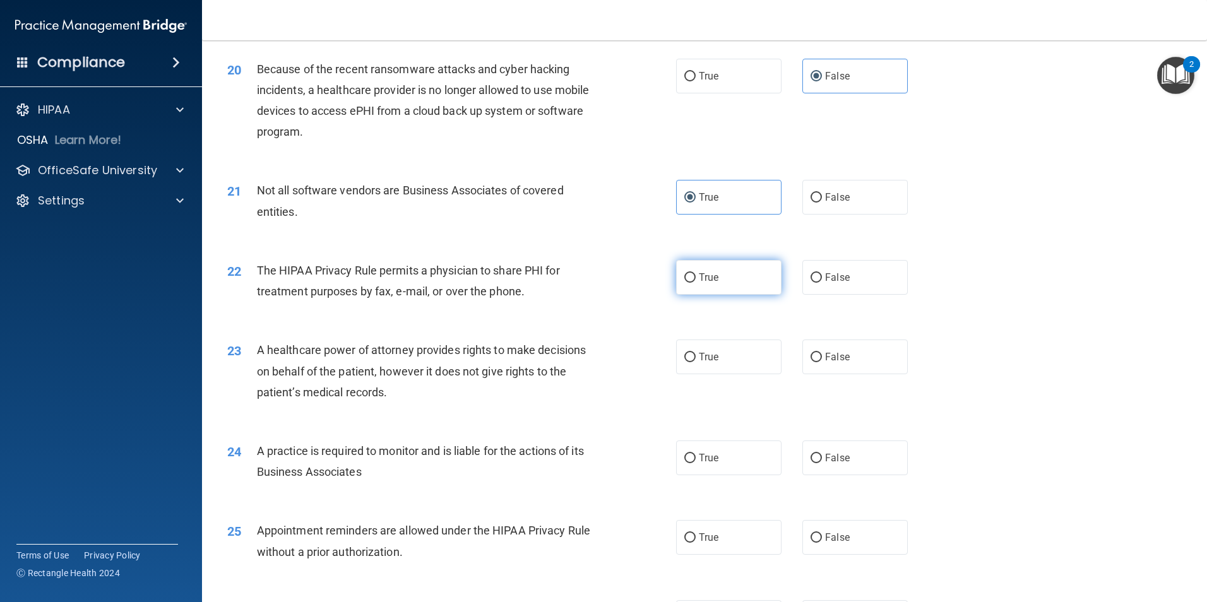
click at [692, 274] on label "True" at bounding box center [728, 277] width 105 height 35
click at [692, 274] on input "True" at bounding box center [689, 277] width 11 height 9
radio input "true"
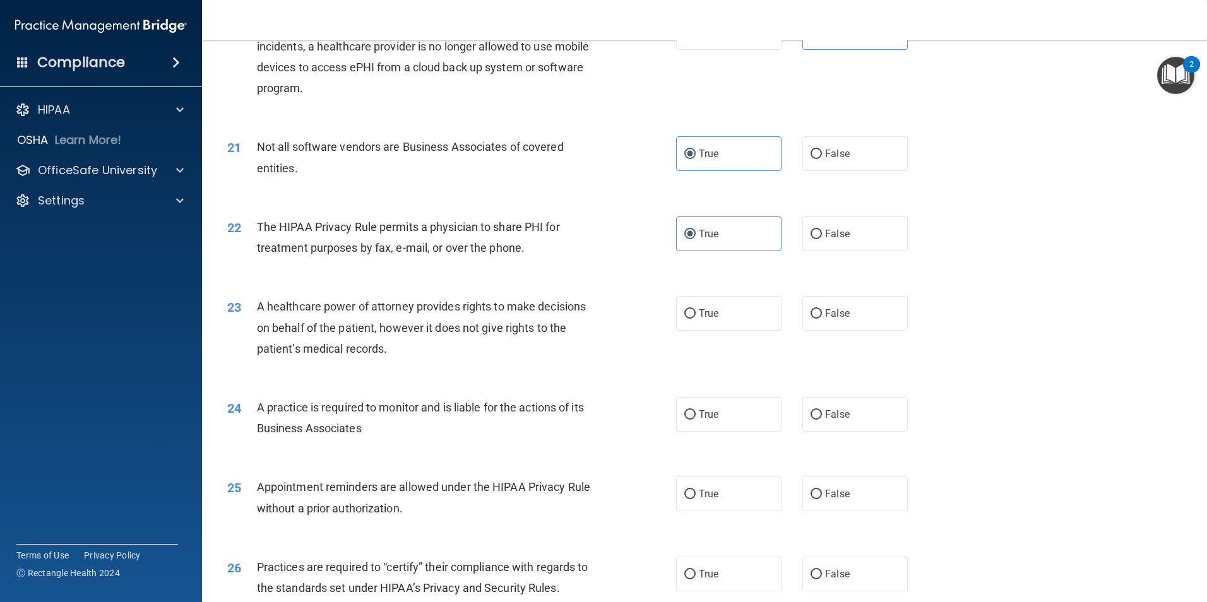
scroll to position [1957, 0]
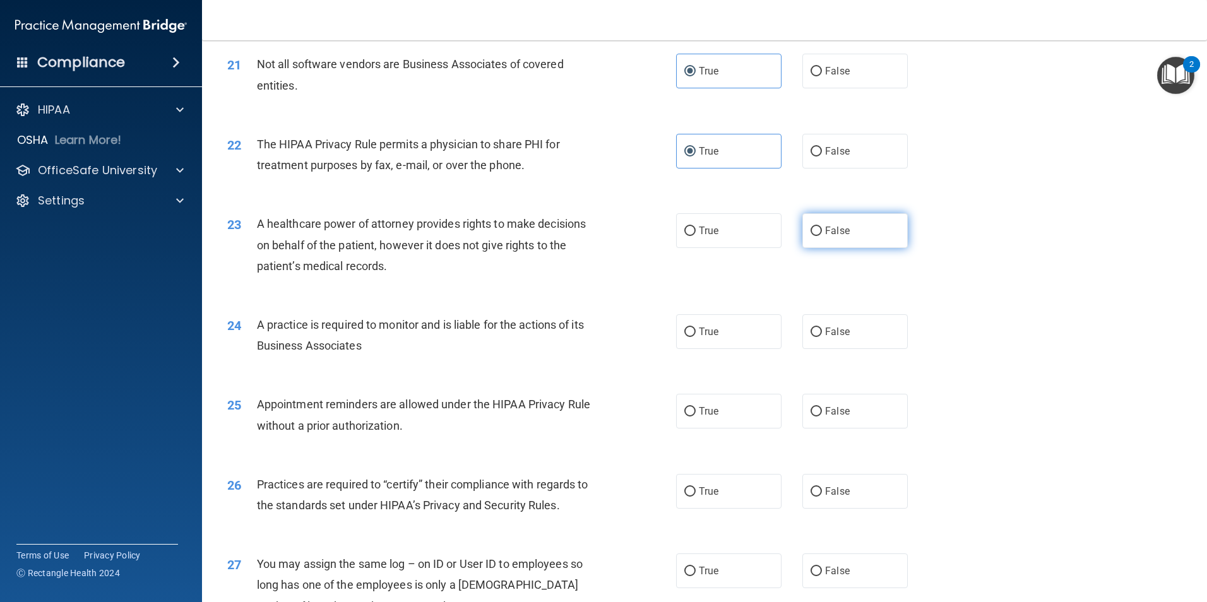
click at [814, 232] on input "False" at bounding box center [816, 231] width 11 height 9
radio input "true"
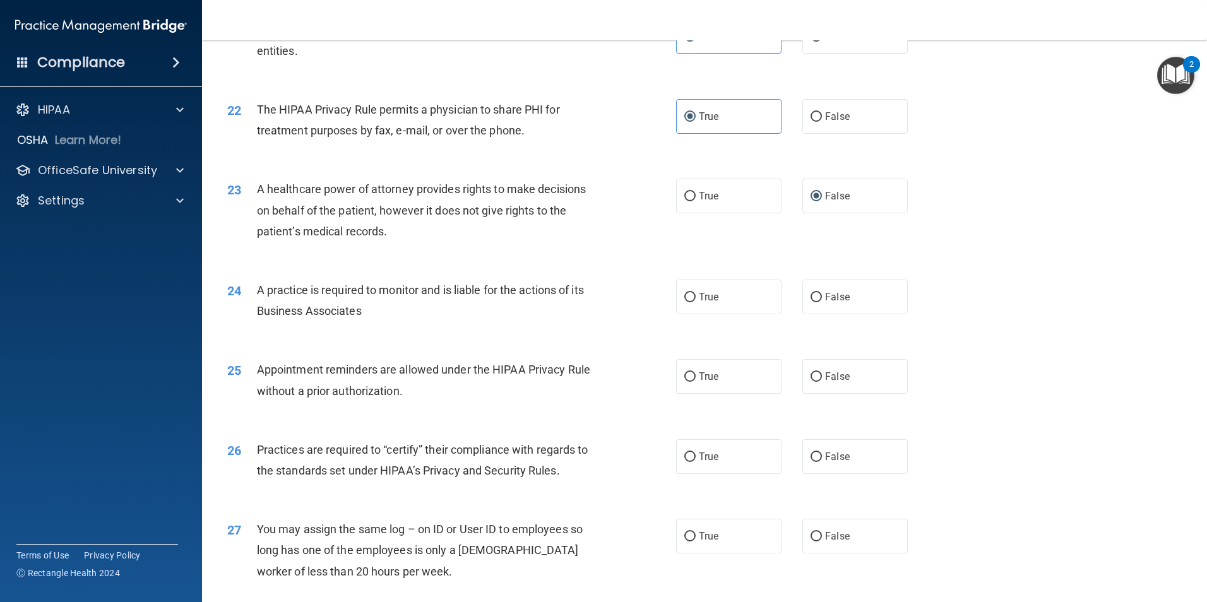
scroll to position [2083, 0]
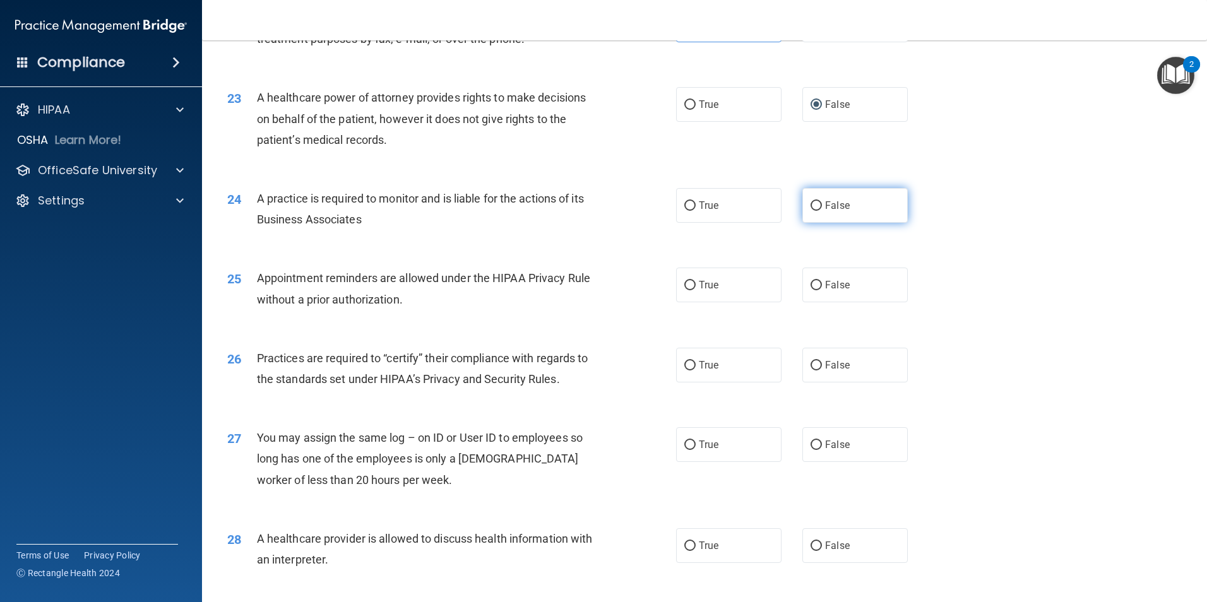
click at [802, 211] on label "False" at bounding box center [854, 205] width 105 height 35
click at [811, 211] on input "False" at bounding box center [816, 205] width 11 height 9
radio input "true"
click at [445, 279] on span "Appointment reminders are allowed under the HIPAA Privacy Rule without a prior …" at bounding box center [423, 288] width 333 height 34
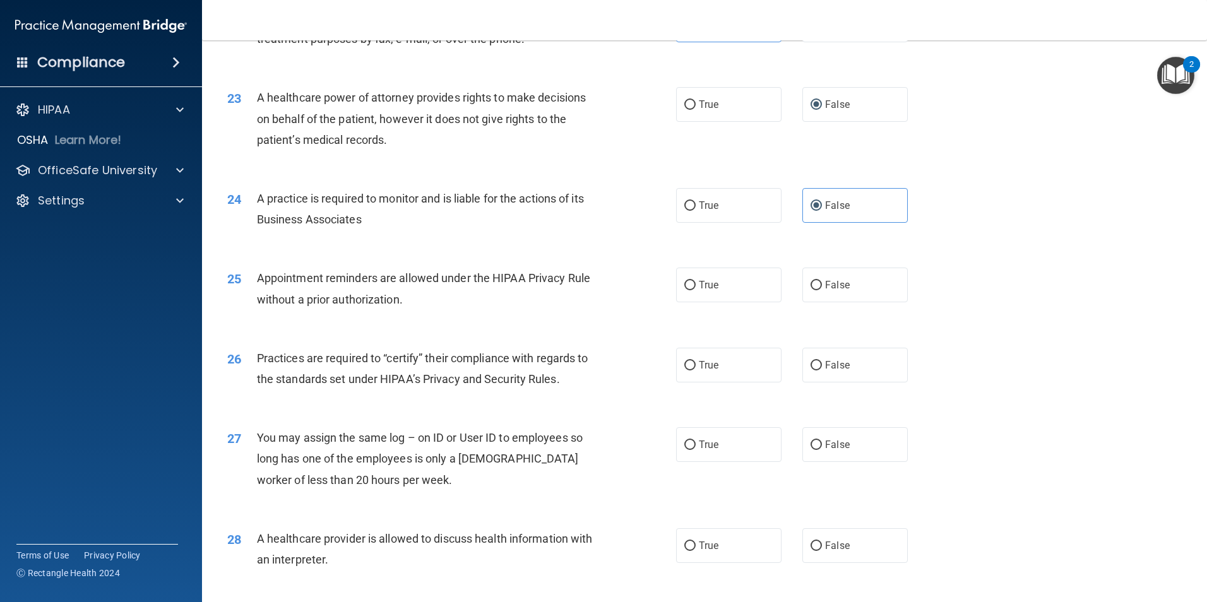
click at [337, 286] on div "Appointment reminders are allowed under the HIPAA Privacy Rule without a prior …" at bounding box center [432, 289] width 351 height 42
click at [689, 288] on input "True" at bounding box center [689, 285] width 11 height 9
radio input "true"
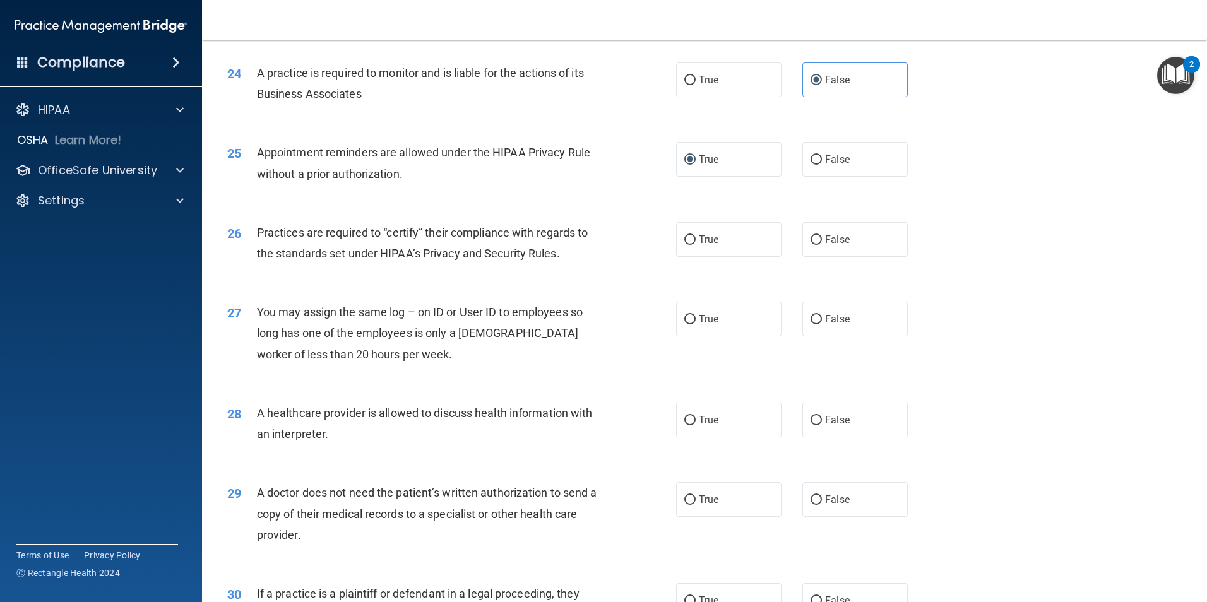
scroll to position [2209, 0]
click at [678, 235] on label "True" at bounding box center [728, 239] width 105 height 35
click at [684, 235] on input "True" at bounding box center [689, 239] width 11 height 9
radio input "true"
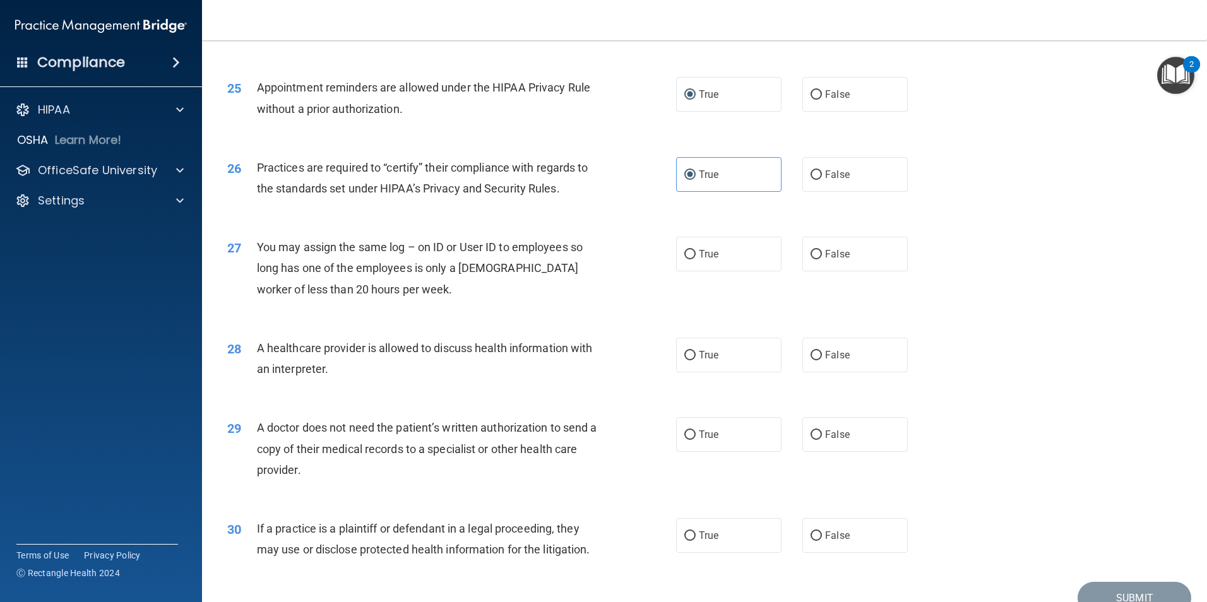
scroll to position [2336, 0]
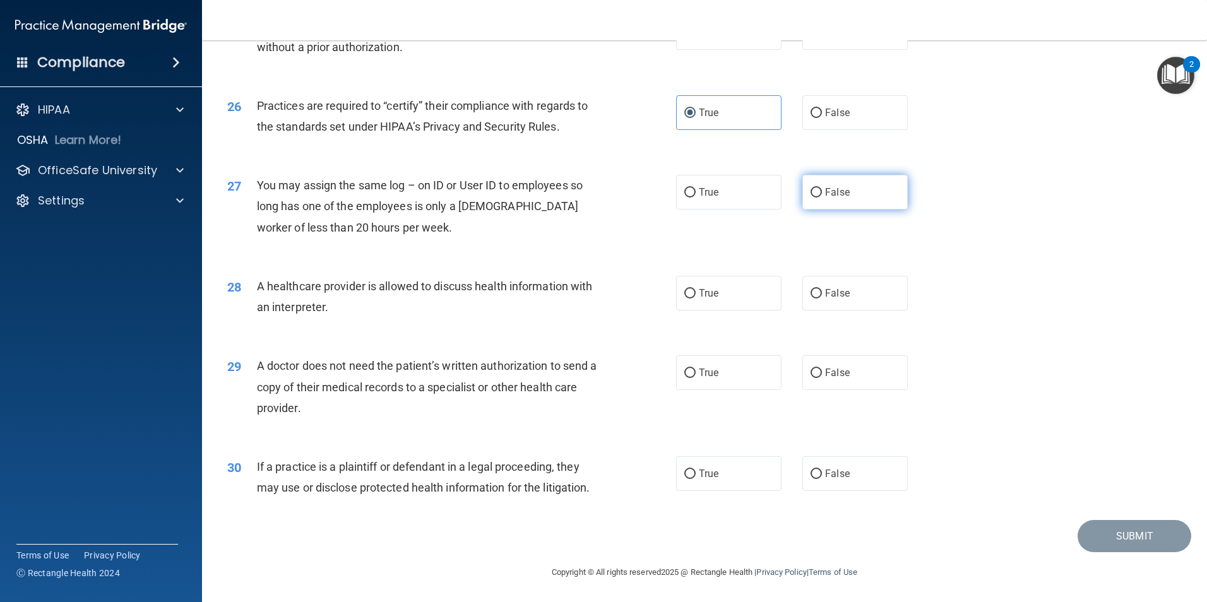
click at [819, 187] on label "False" at bounding box center [854, 192] width 105 height 35
click at [819, 188] on input "False" at bounding box center [816, 192] width 11 height 9
radio input "true"
click at [723, 295] on label "True" at bounding box center [728, 293] width 105 height 35
click at [696, 295] on input "True" at bounding box center [689, 293] width 11 height 9
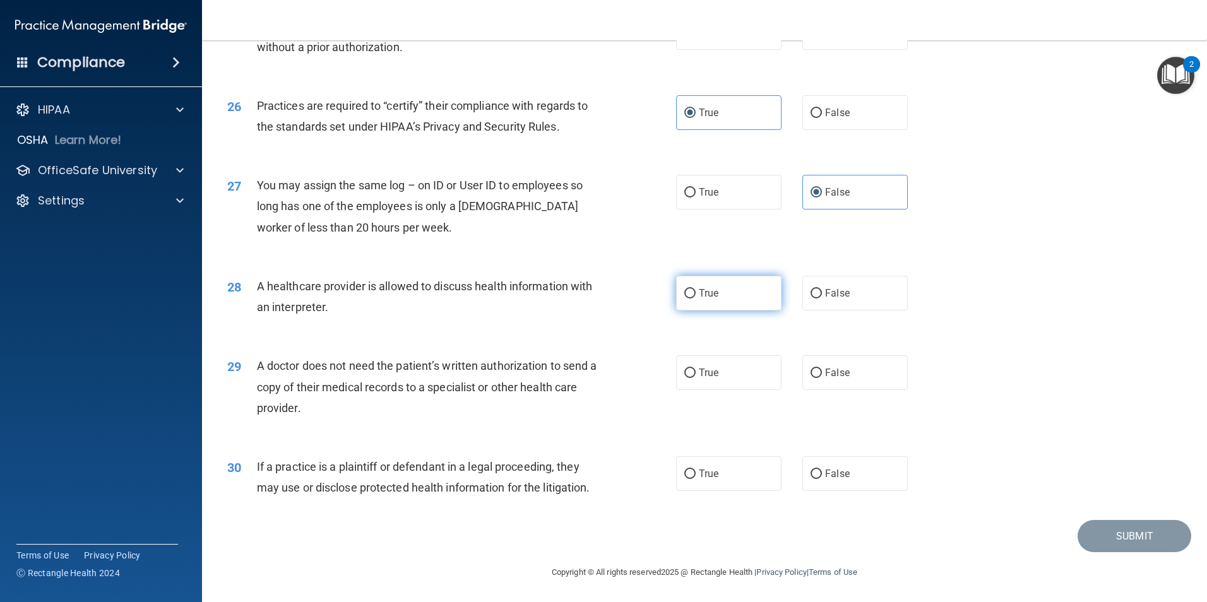
radio input "true"
click at [699, 373] on span "True" at bounding box center [709, 373] width 20 height 12
click at [696, 373] on input "True" at bounding box center [689, 373] width 11 height 9
radio input "true"
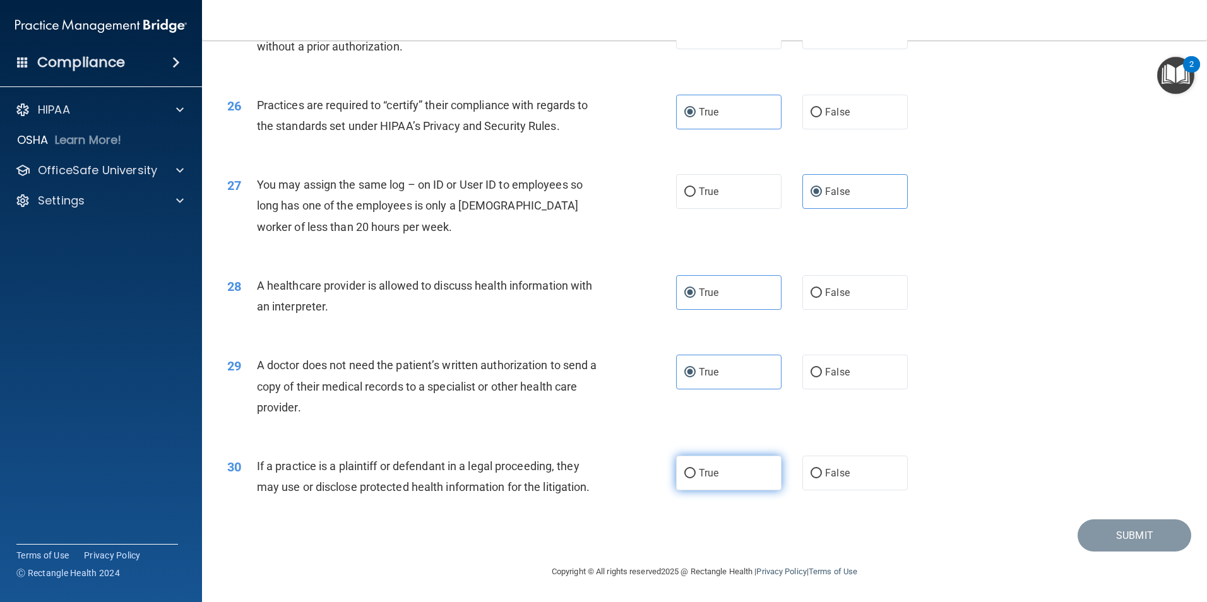
click at [690, 473] on input "True" at bounding box center [689, 473] width 11 height 9
radio input "true"
click at [1184, 68] on div "2" at bounding box center [1191, 64] width 17 height 16
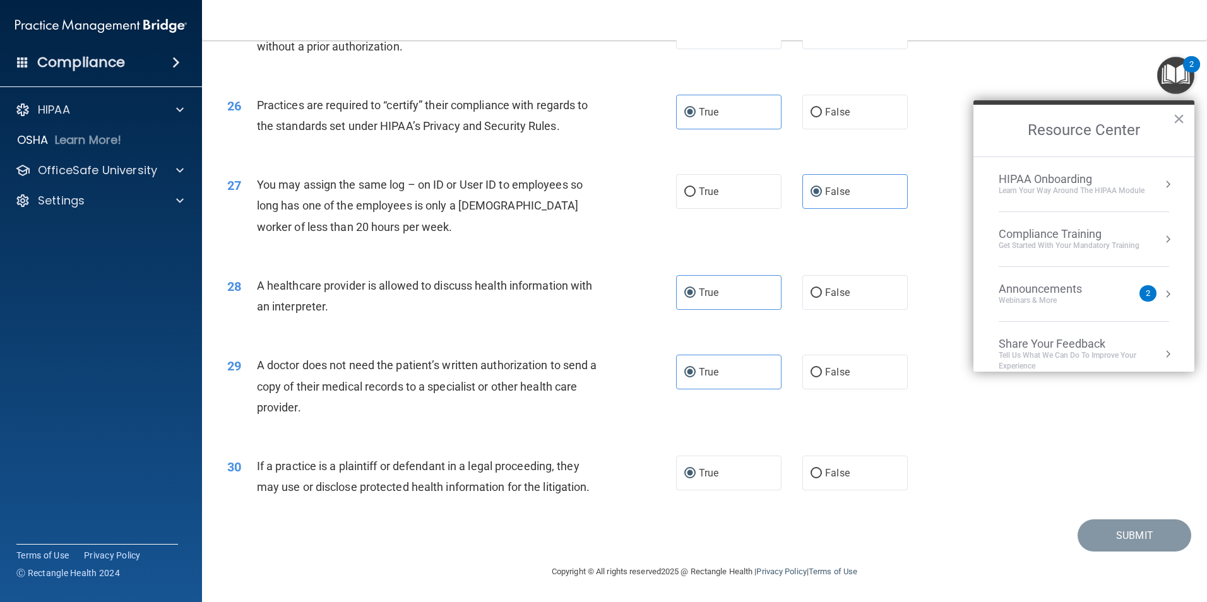
click at [918, 125] on div "True False" at bounding box center [802, 112] width 253 height 35
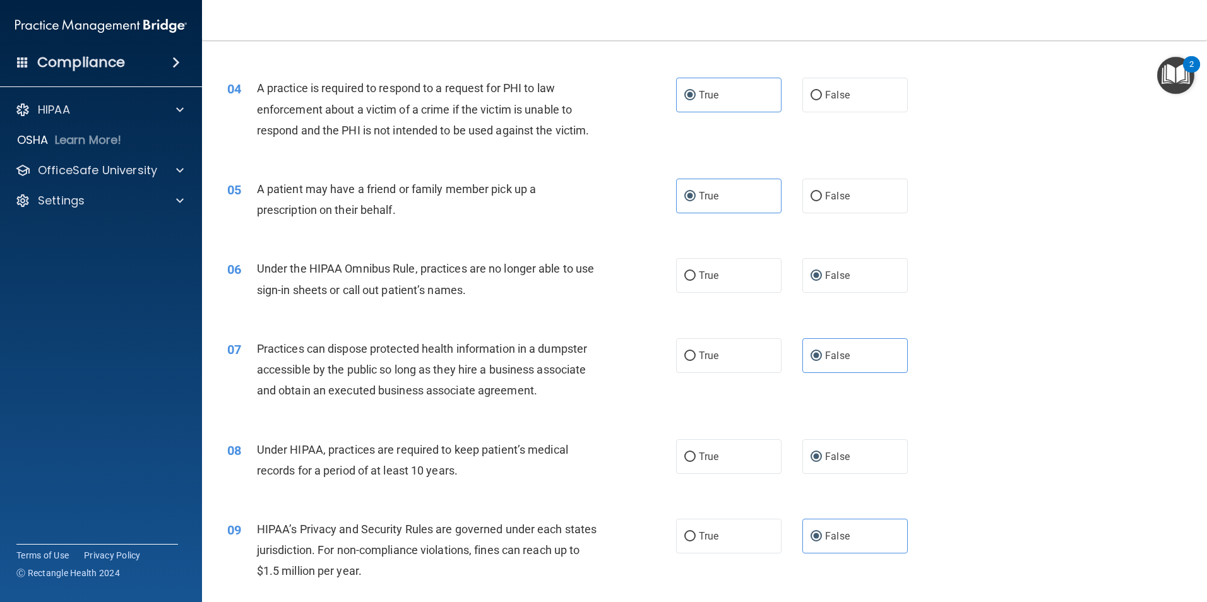
scroll to position [0, 0]
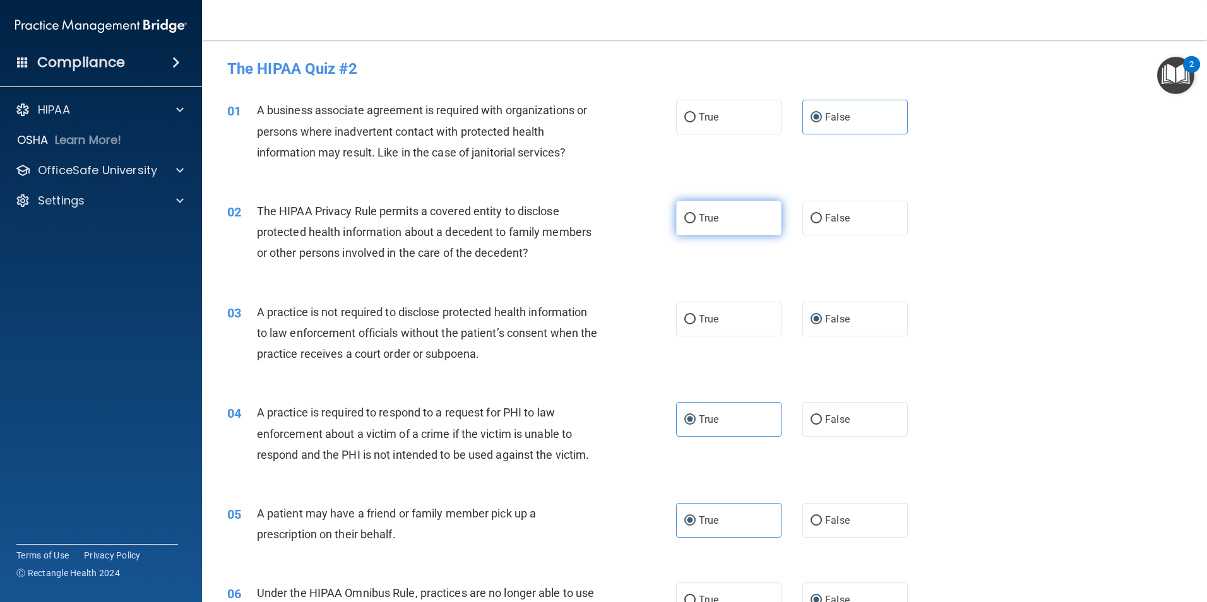
click at [687, 225] on label "True" at bounding box center [728, 218] width 105 height 35
click at [687, 223] on input "True" at bounding box center [689, 218] width 11 height 9
radio input "true"
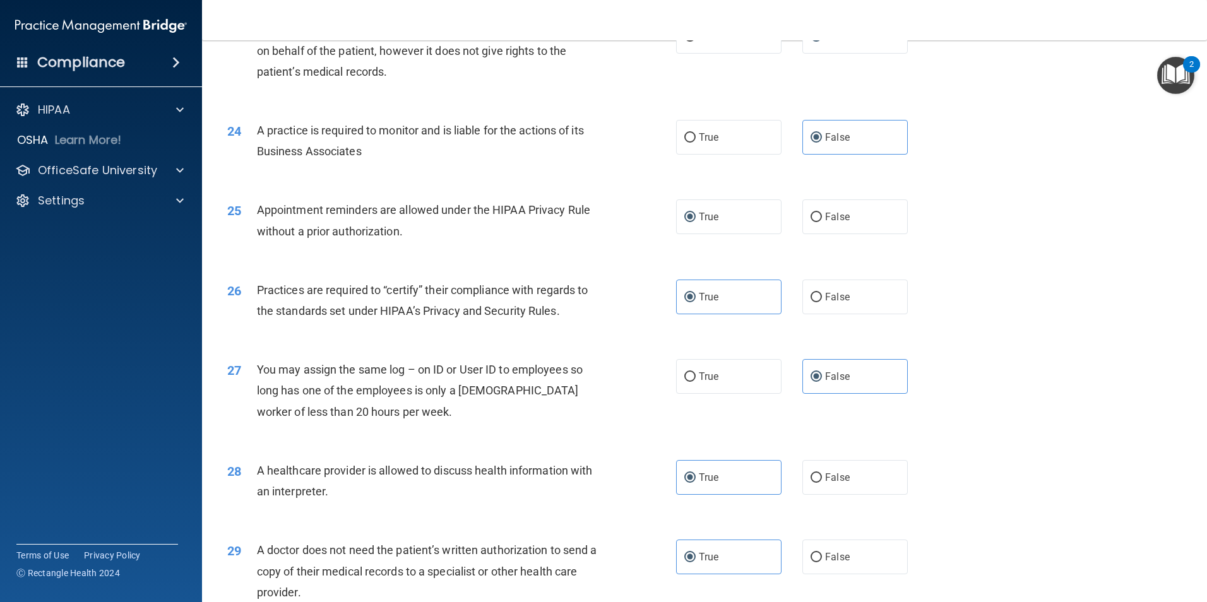
scroll to position [2336, 0]
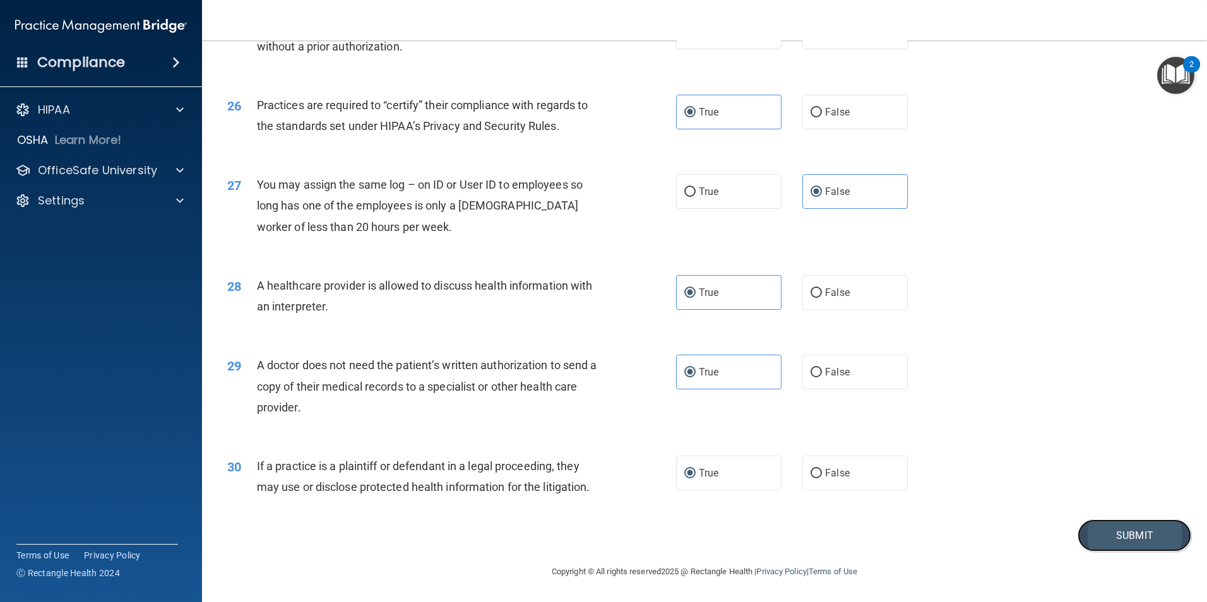
click at [1132, 539] on button "Submit" at bounding box center [1135, 536] width 114 height 32
click at [1085, 544] on button "Submit" at bounding box center [1135, 536] width 114 height 32
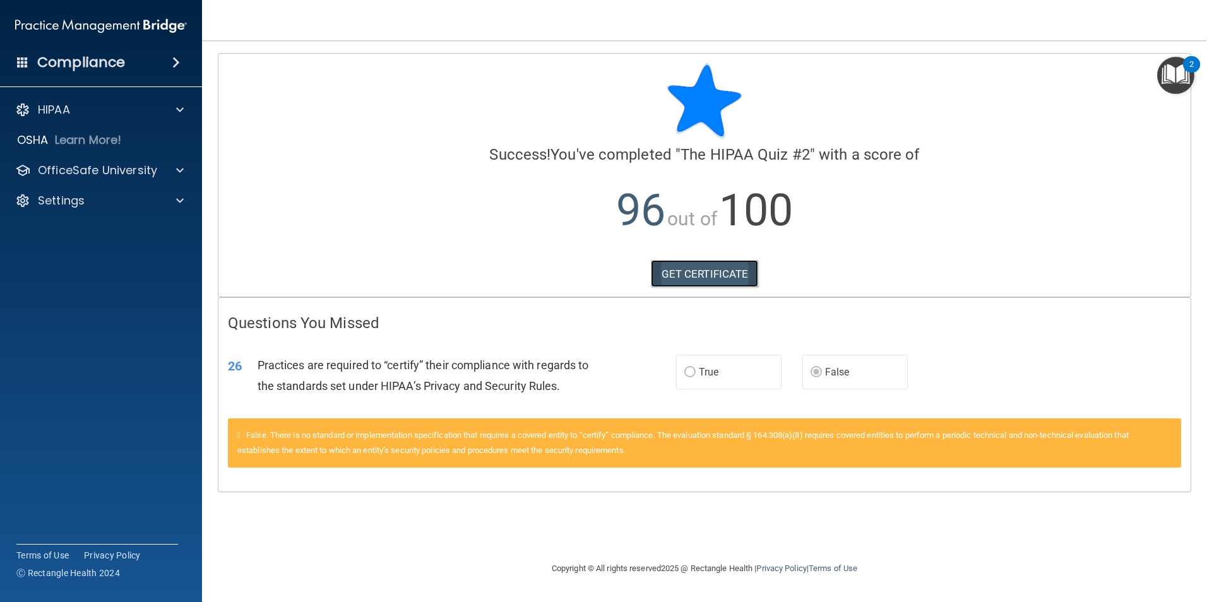
click at [724, 270] on link "GET CERTIFICATE" at bounding box center [705, 274] width 108 height 28
click at [1183, 73] on img "Open Resource Center, 2 new notifications" at bounding box center [1175, 75] width 37 height 37
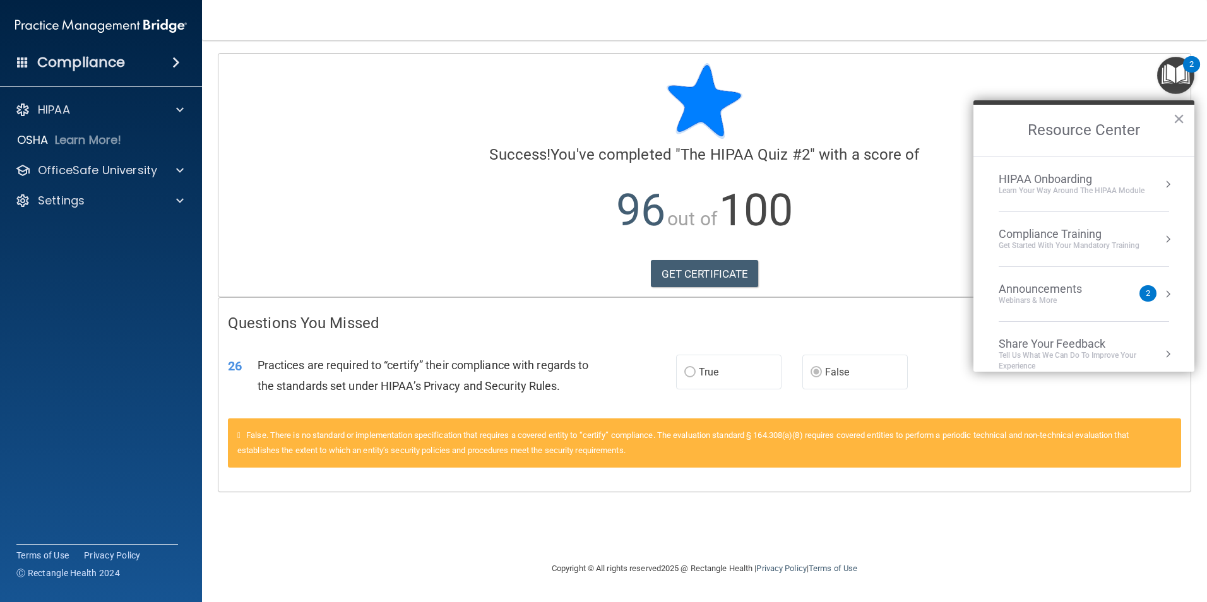
click at [1037, 232] on div "Compliance Training" at bounding box center [1069, 234] width 141 height 14
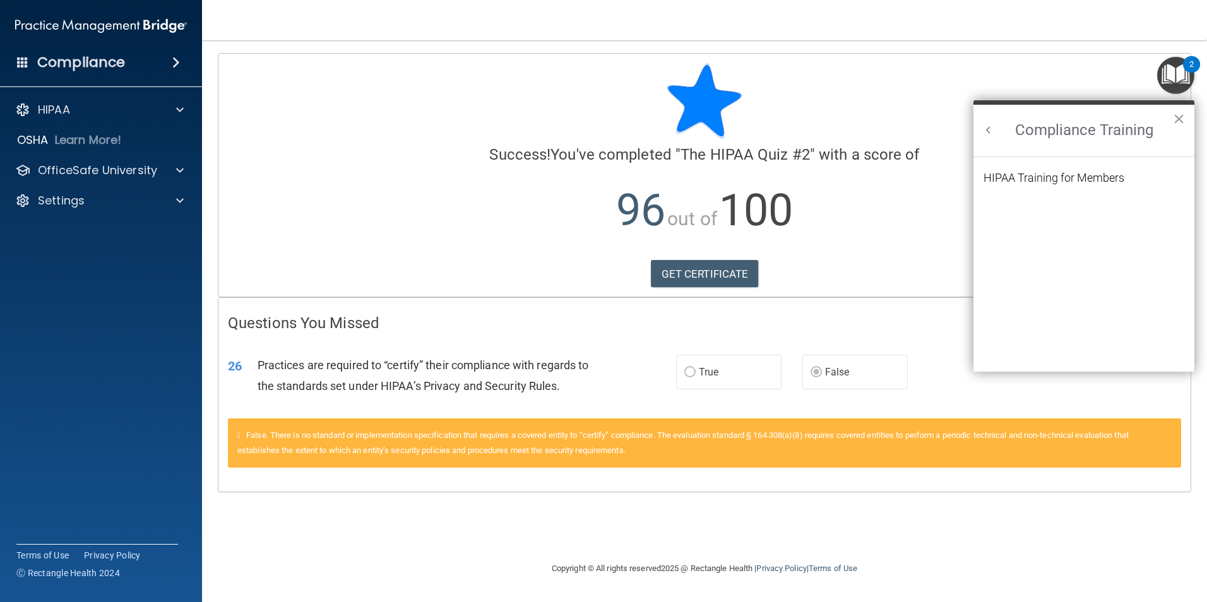
click at [1060, 186] on li "HIPAA Training for Members" at bounding box center [1084, 185] width 201 height 27
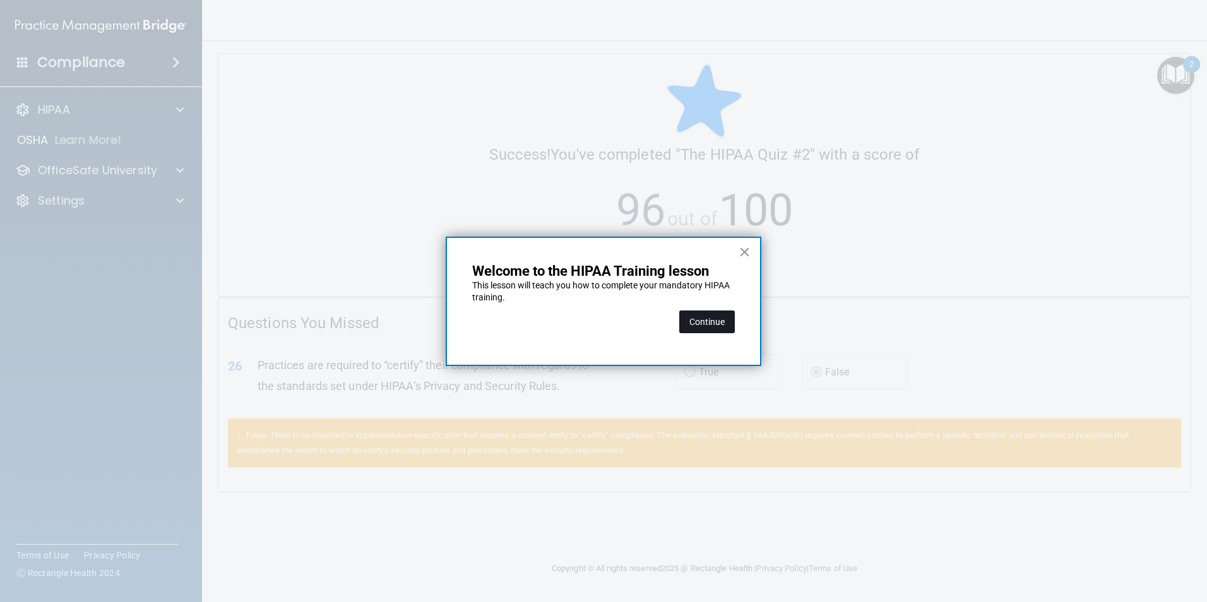
click at [713, 316] on button "Continue" at bounding box center [707, 322] width 56 height 23
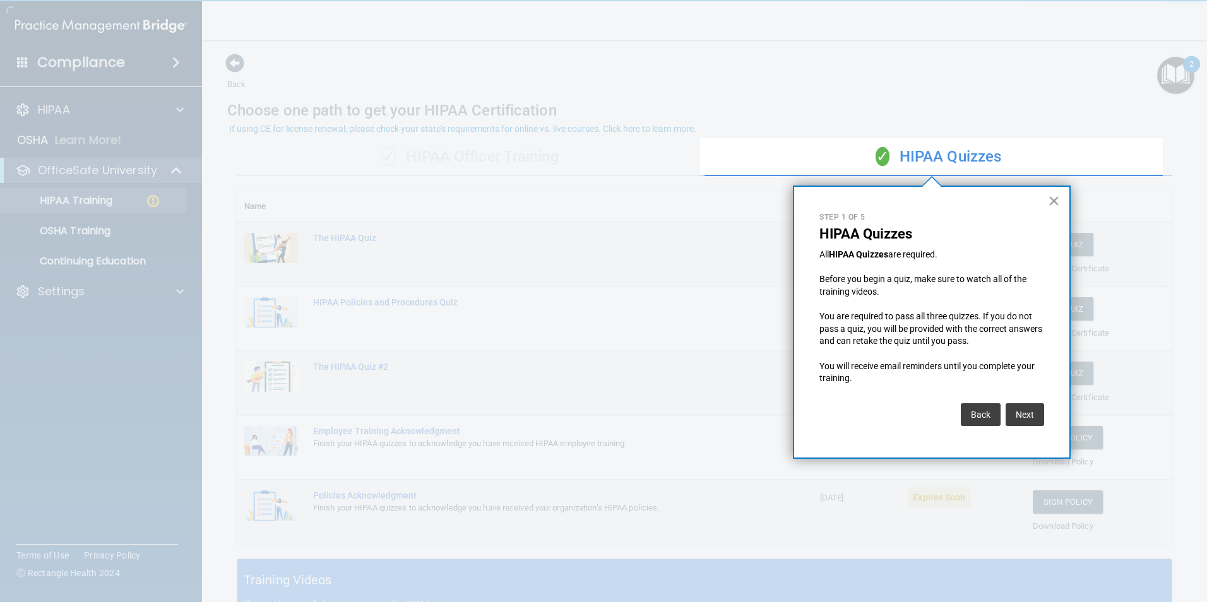
click at [1049, 200] on button "×" at bounding box center [1054, 201] width 12 height 20
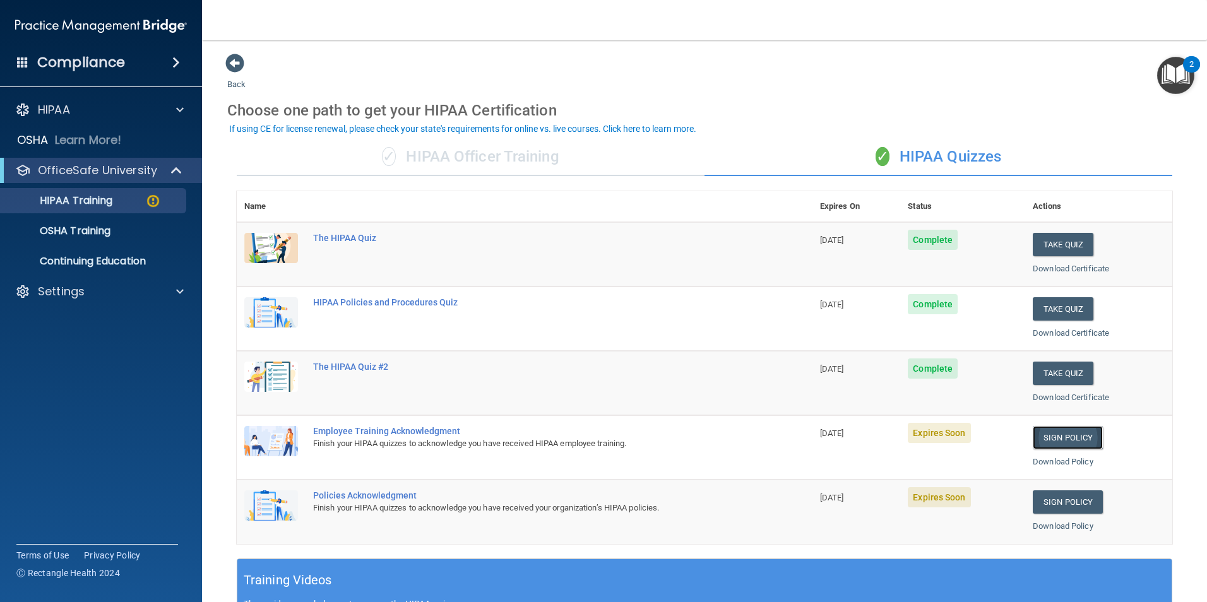
click at [1048, 438] on link "Sign Policy" at bounding box center [1068, 437] width 70 height 23
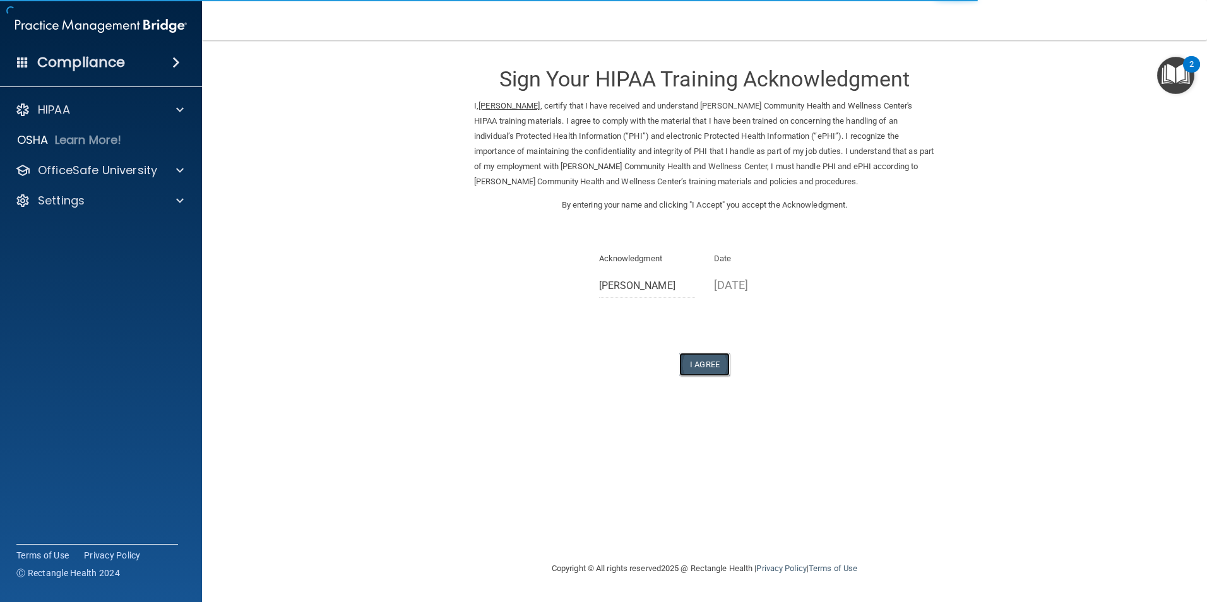
click at [708, 364] on button "I Agree" at bounding box center [704, 364] width 51 height 23
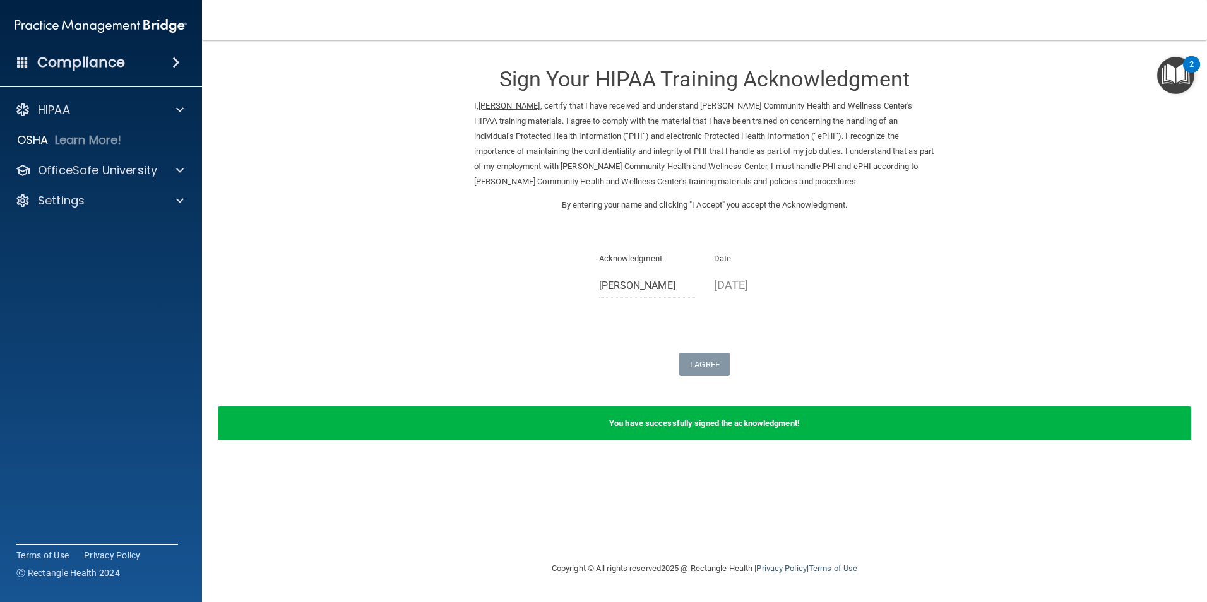
click at [882, 360] on div "I Agree" at bounding box center [704, 364] width 461 height 23
click at [1163, 70] on img "Open Resource Center, 2 new notifications" at bounding box center [1175, 75] width 37 height 37
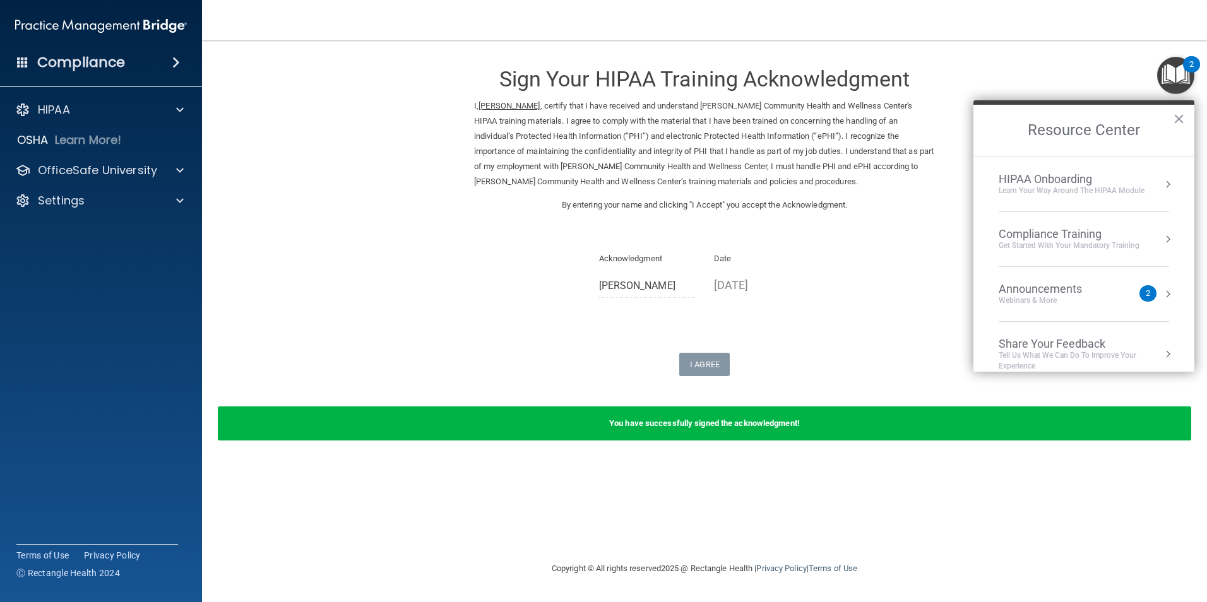
click at [1048, 243] on div "Get Started with your mandatory training" at bounding box center [1069, 246] width 141 height 11
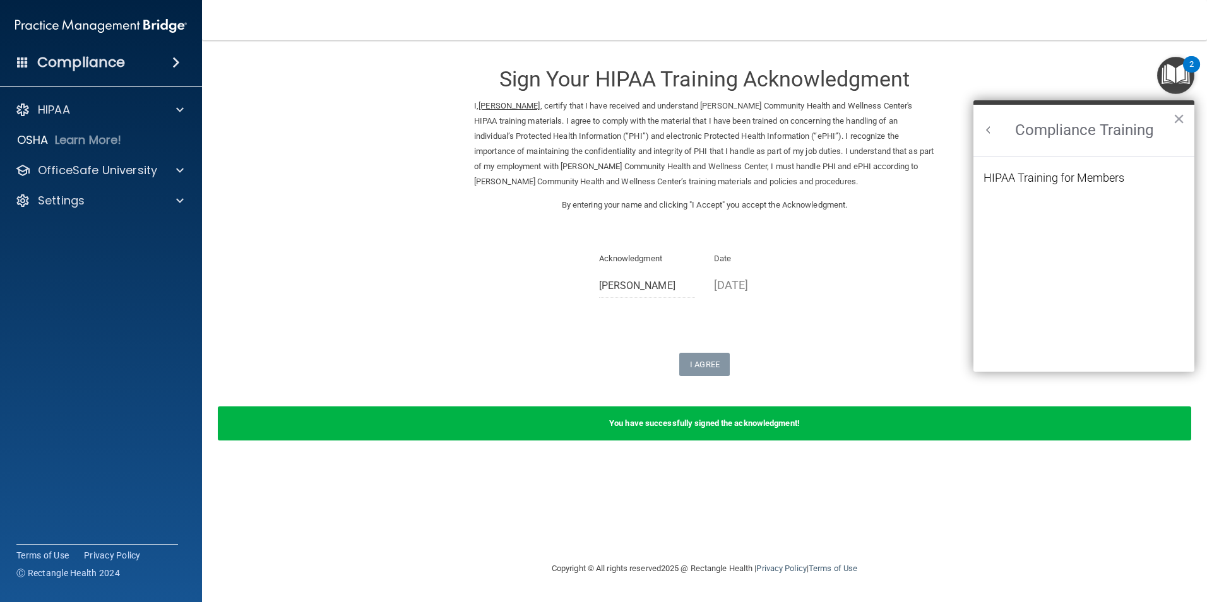
click at [1037, 180] on div "HIPAA Training for Members" at bounding box center [1054, 177] width 141 height 11
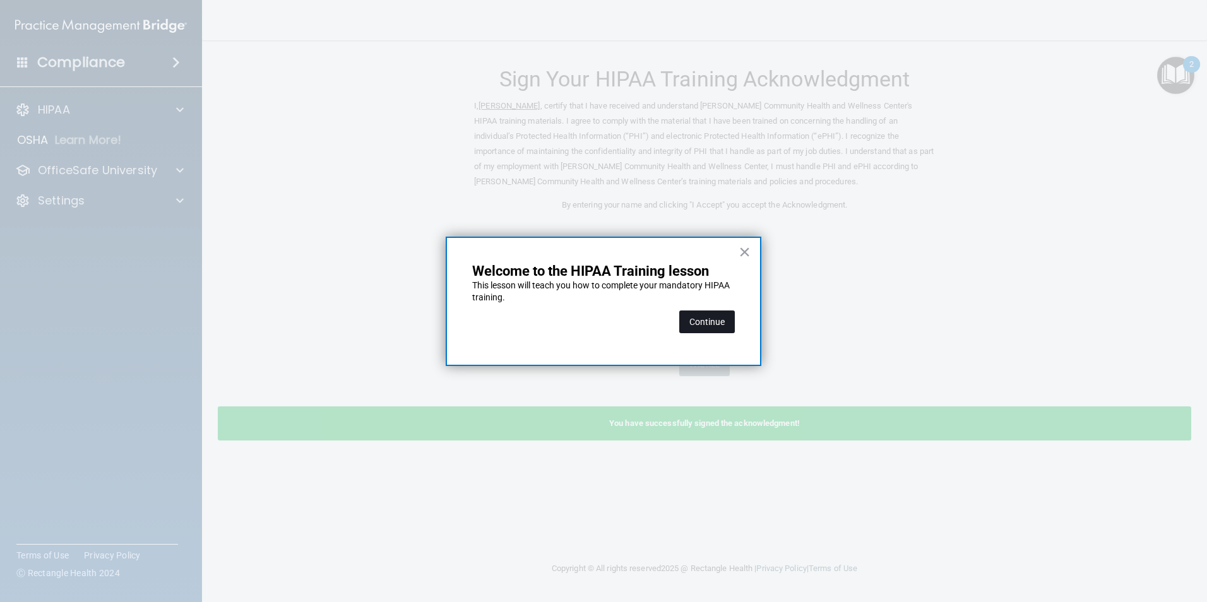
click at [710, 320] on button "Continue" at bounding box center [707, 322] width 56 height 23
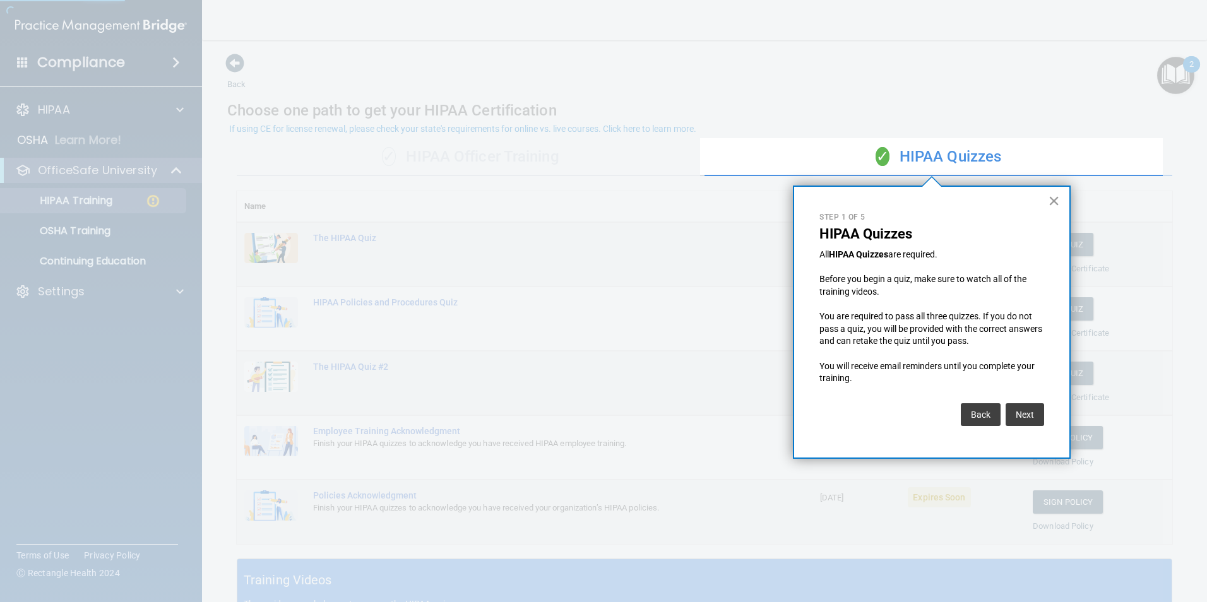
click at [1052, 202] on button "×" at bounding box center [1054, 201] width 12 height 20
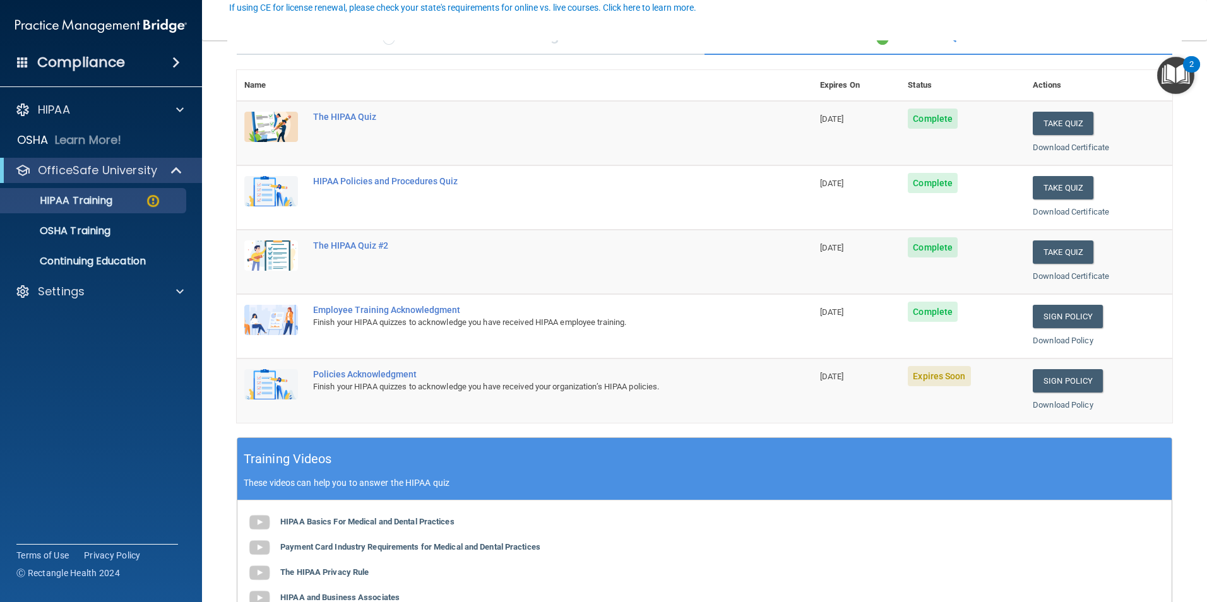
scroll to position [126, 0]
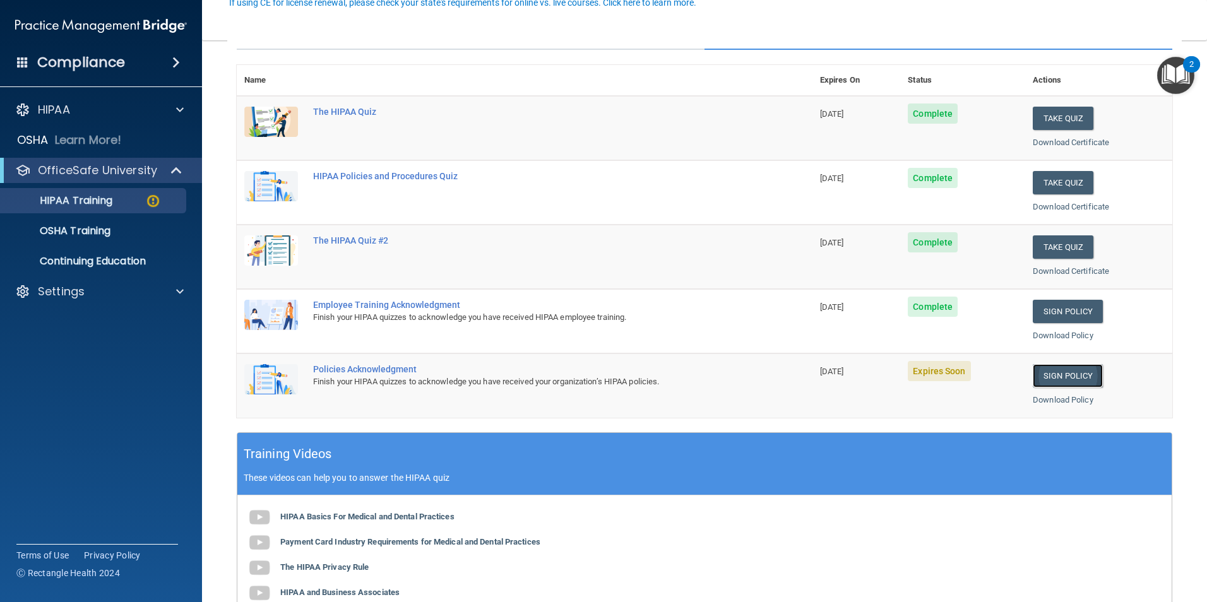
click at [1057, 378] on link "Sign Policy" at bounding box center [1068, 375] width 70 height 23
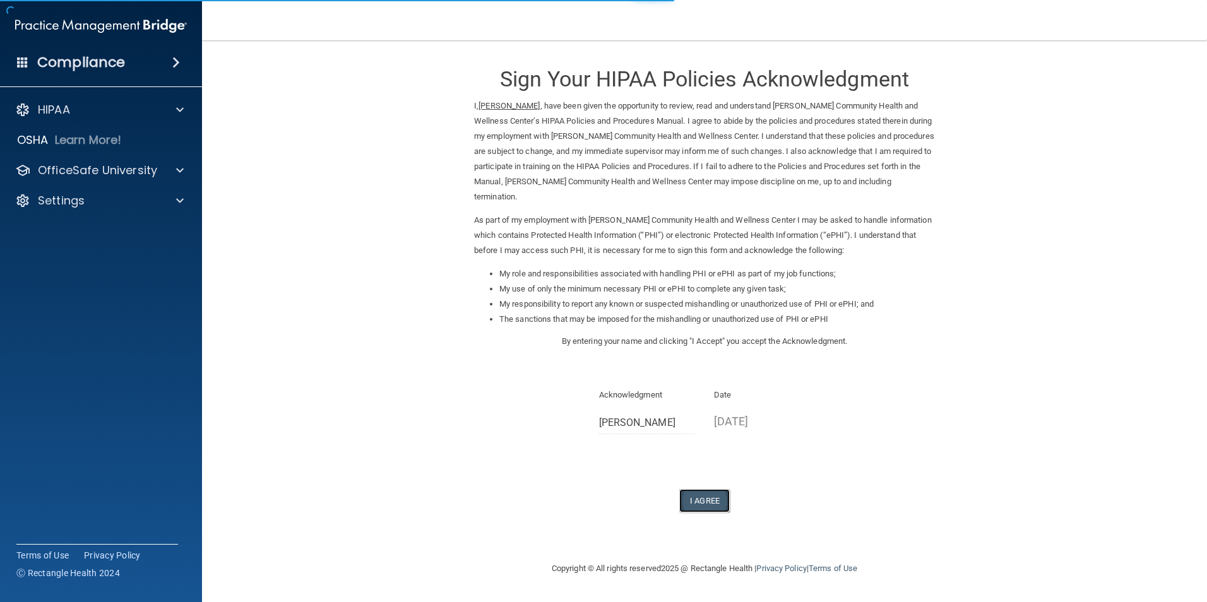
click at [698, 489] on button "I Agree" at bounding box center [704, 500] width 51 height 23
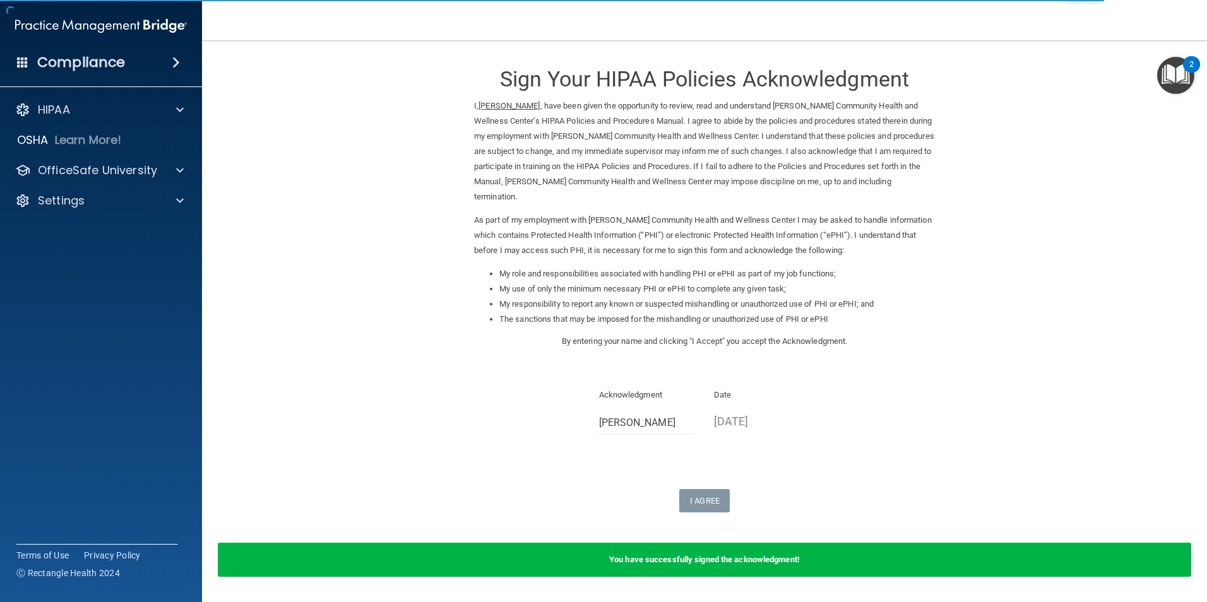
click at [1173, 63] on img "Open Resource Center, 2 new notifications" at bounding box center [1175, 75] width 37 height 37
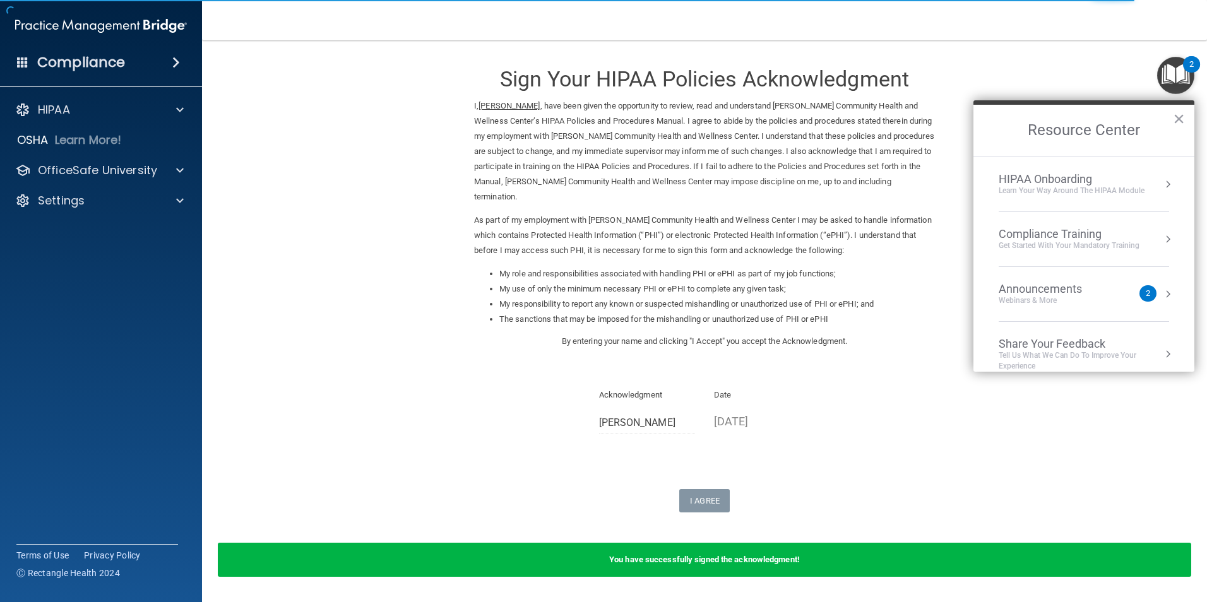
click at [1037, 230] on div "Compliance Training" at bounding box center [1069, 234] width 141 height 14
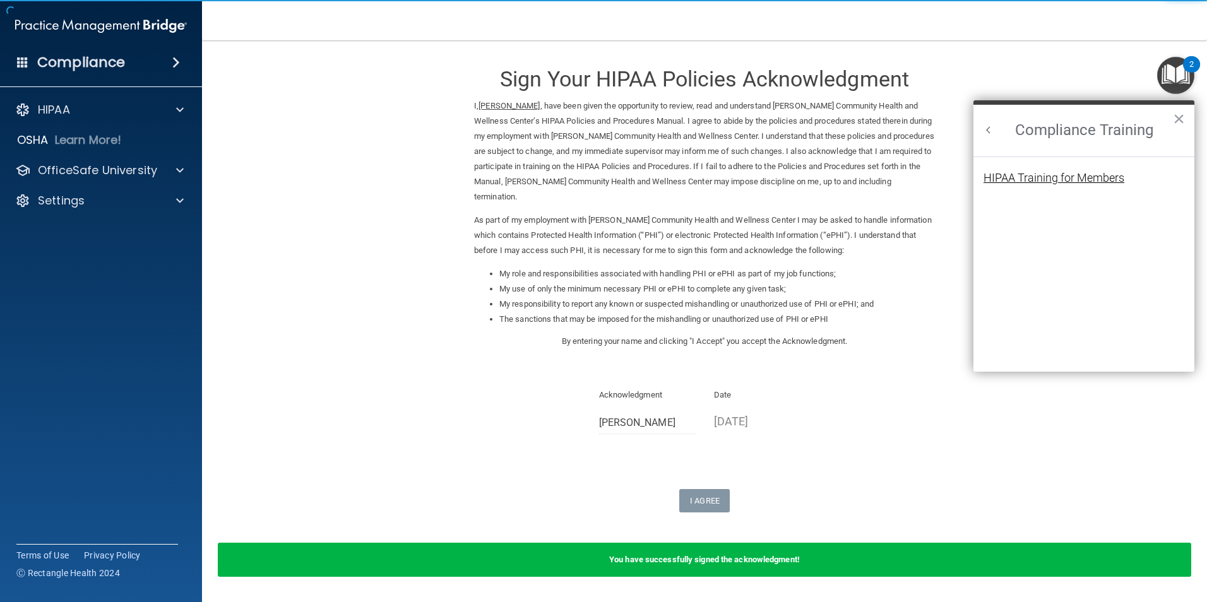
click at [1069, 179] on div "HIPAA Training for Members" at bounding box center [1054, 177] width 141 height 11
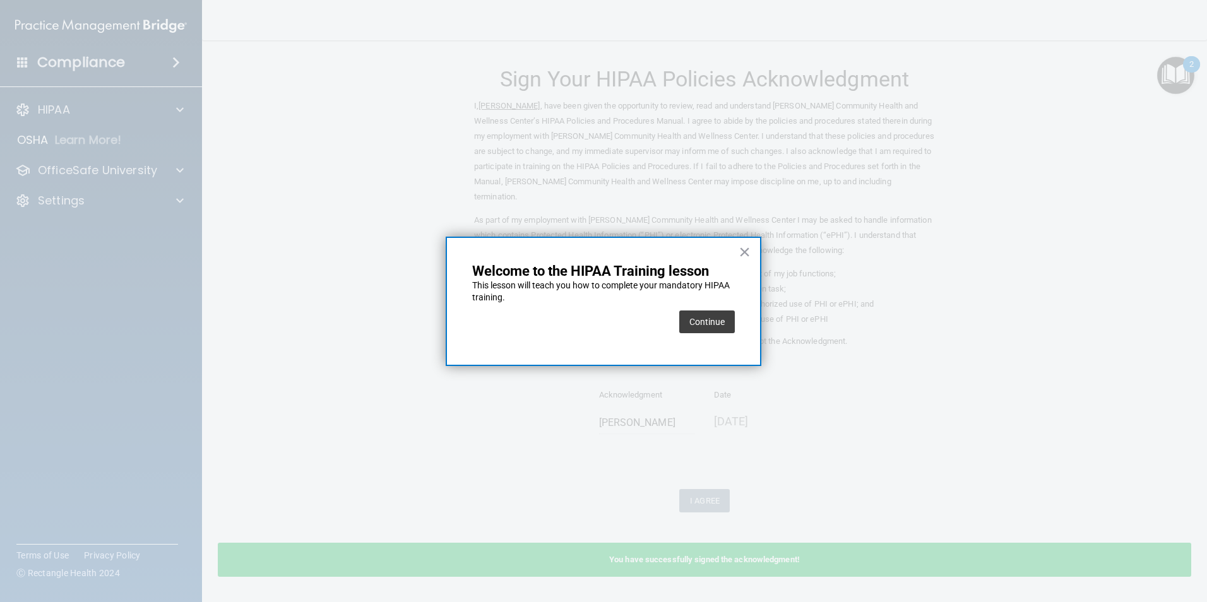
click at [727, 318] on button "Continue" at bounding box center [707, 322] width 56 height 23
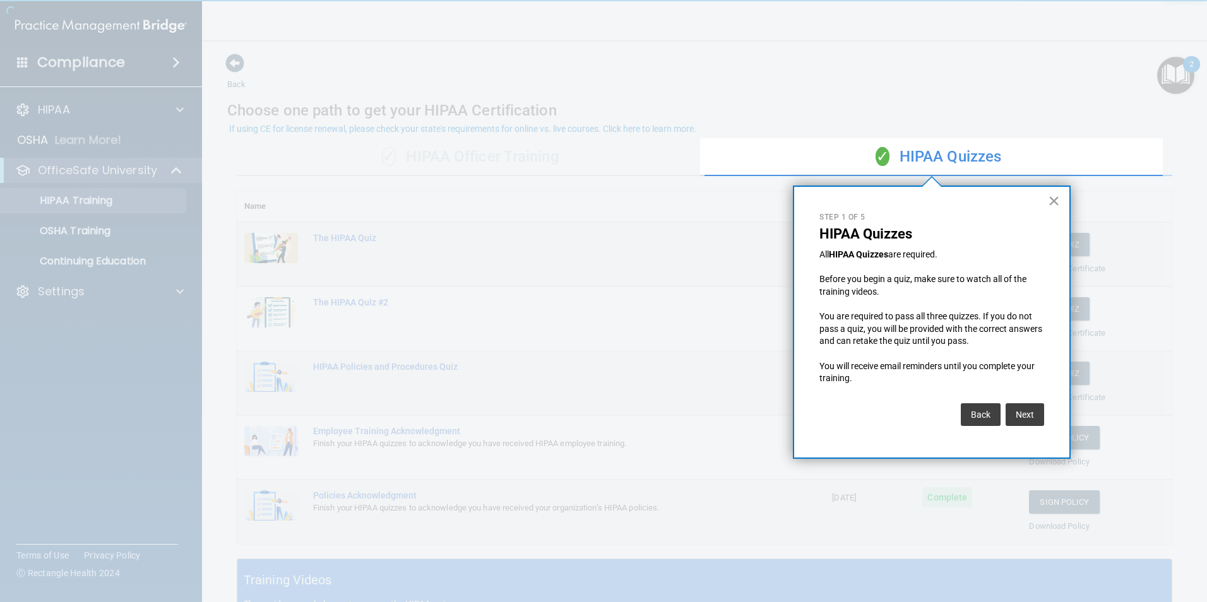
click at [1053, 196] on button "×" at bounding box center [1054, 201] width 12 height 20
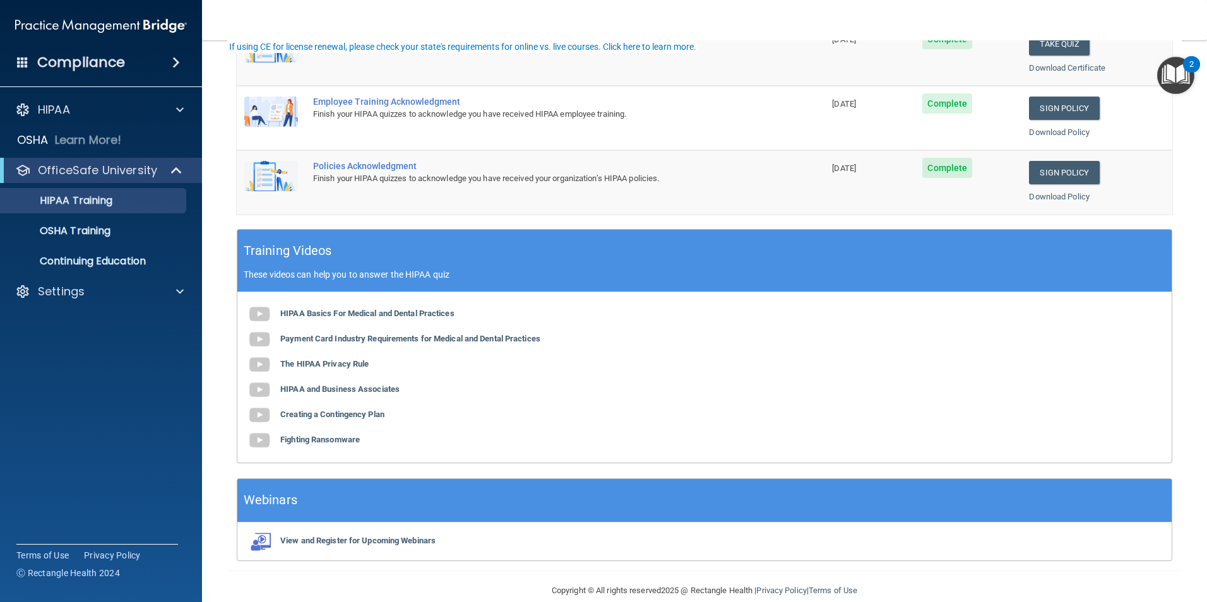
scroll to position [348, 0]
